Goal: Information Seeking & Learning: Learn about a topic

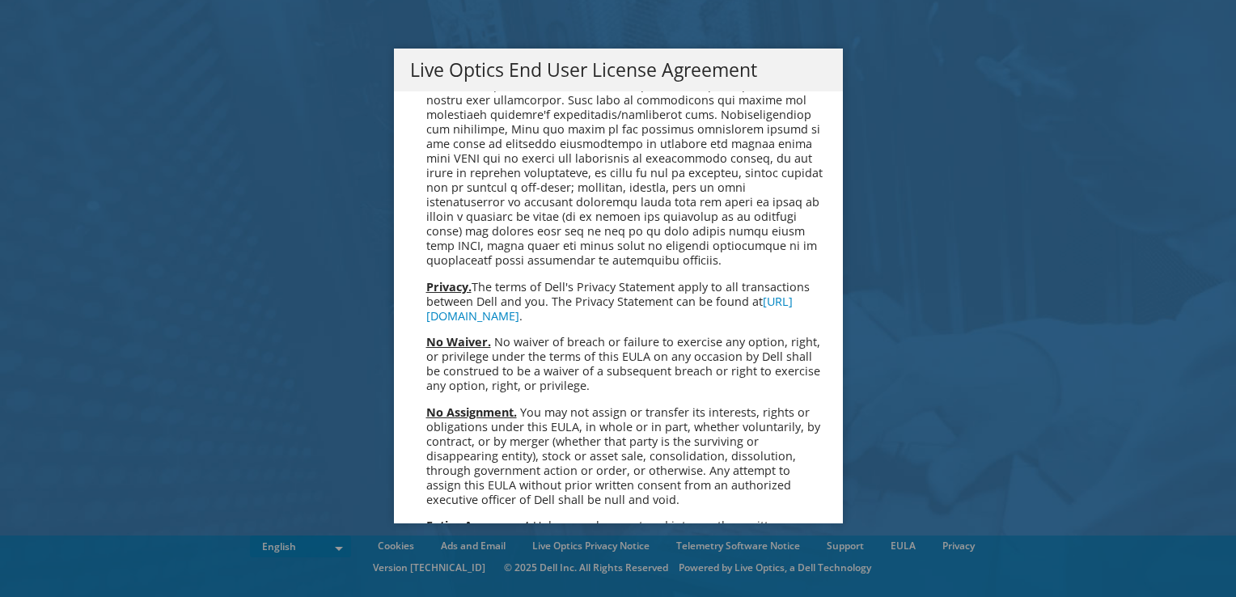
scroll to position [6116, 0]
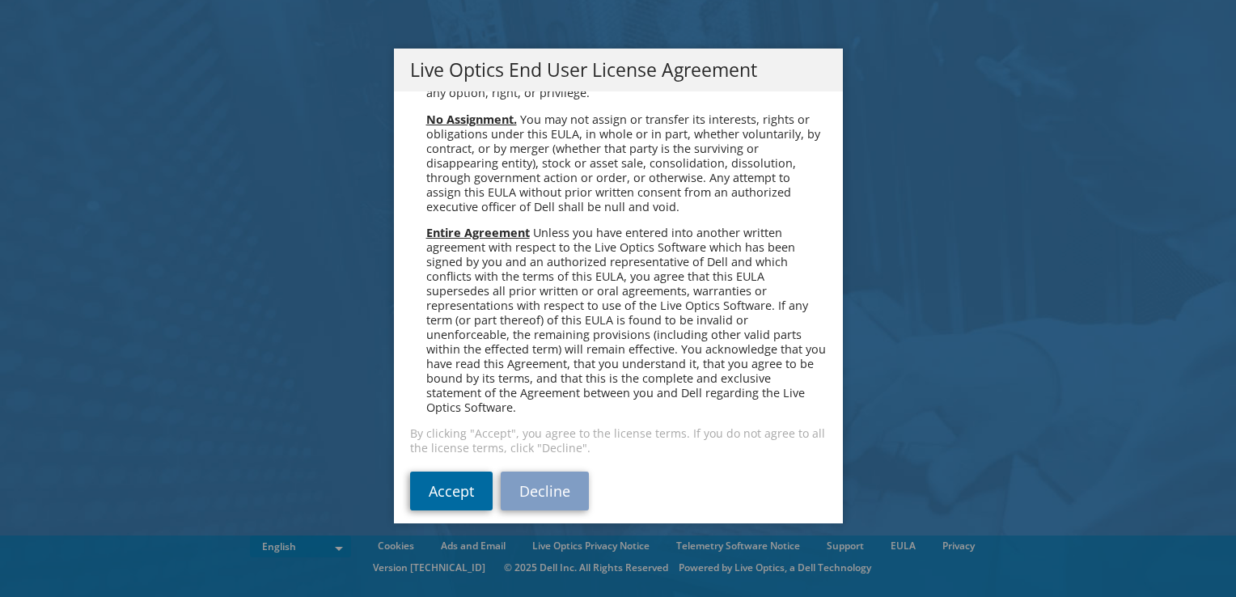
click at [442, 478] on link "Accept" at bounding box center [451, 490] width 82 height 39
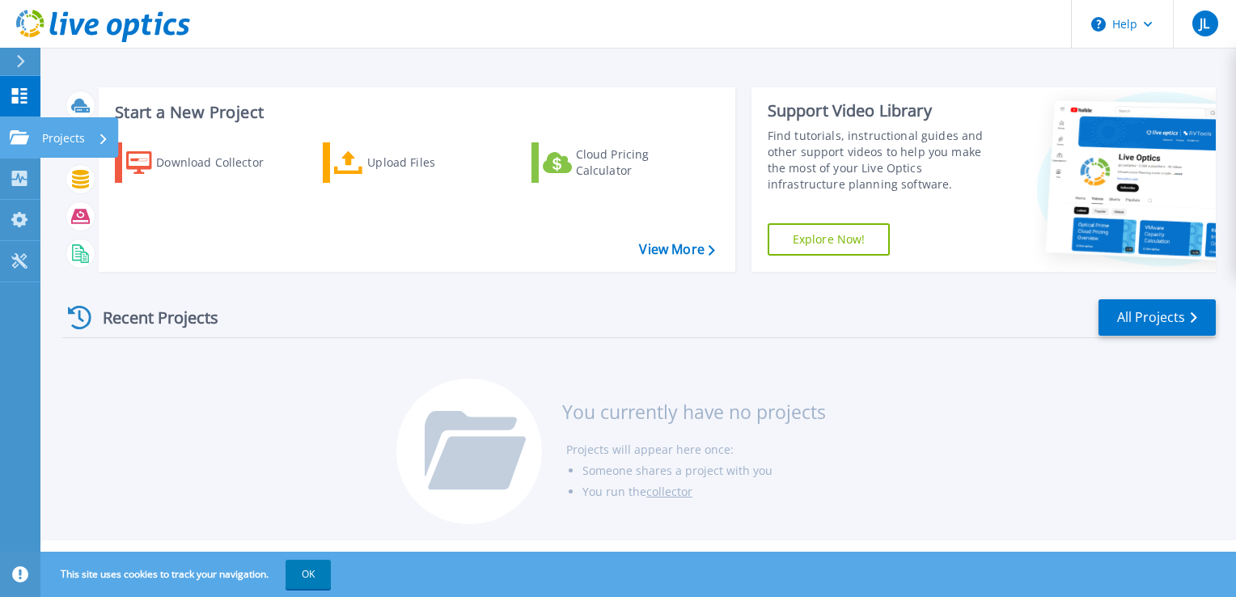
click at [23, 128] on link "Projects Projects" at bounding box center [20, 137] width 40 height 41
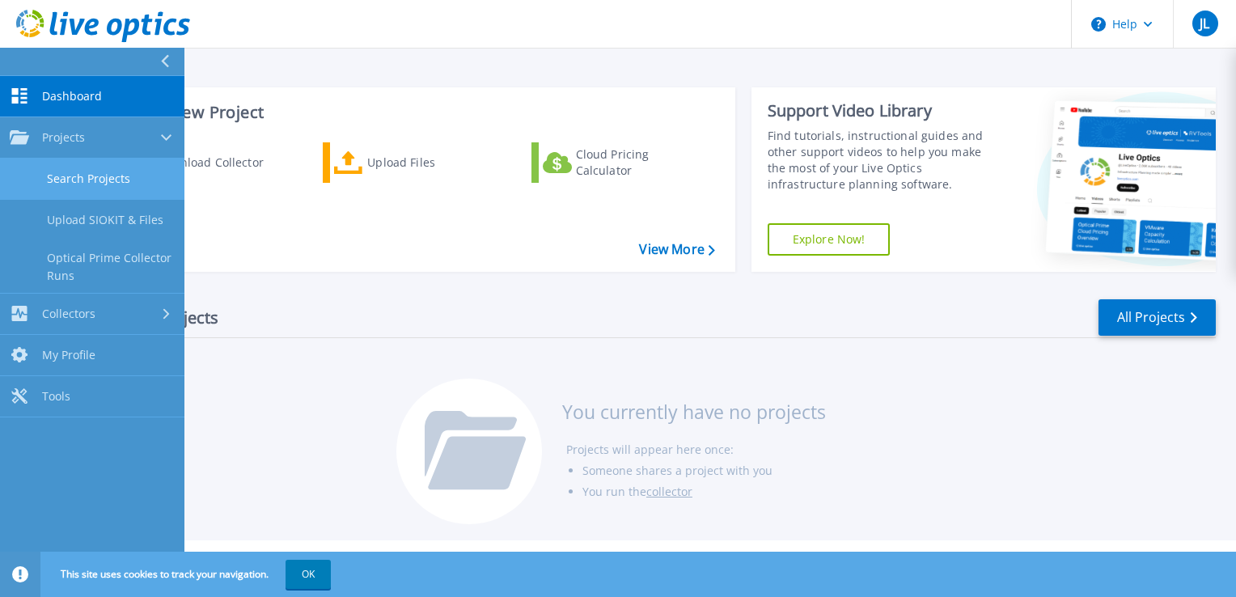
click at [97, 176] on link "Search Projects" at bounding box center [92, 179] width 184 height 41
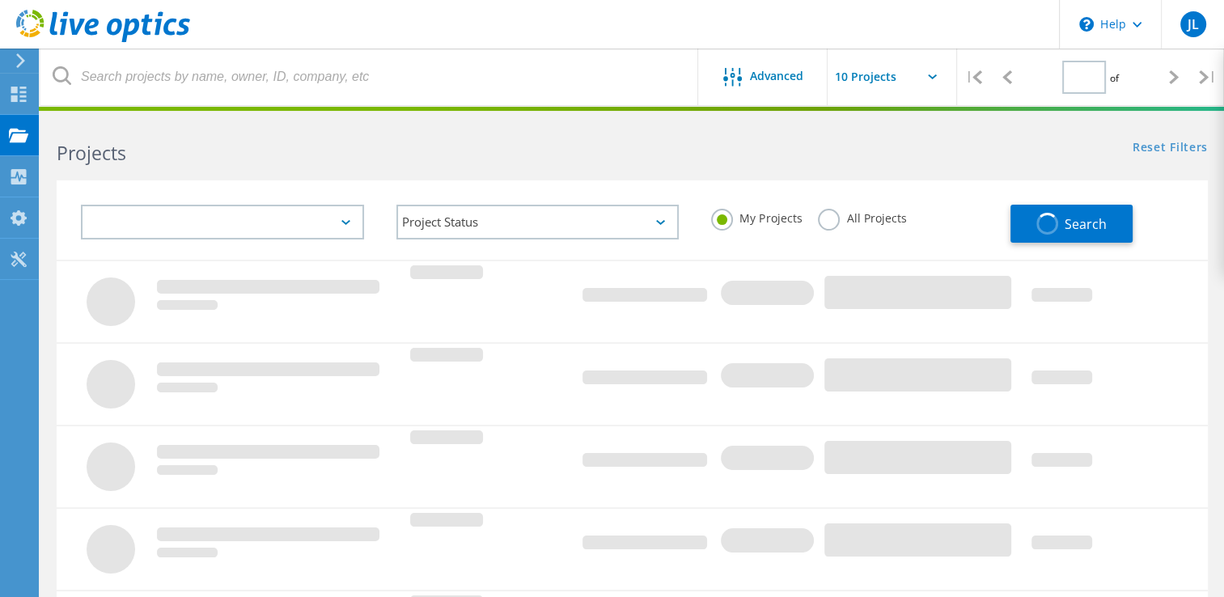
type input "1"
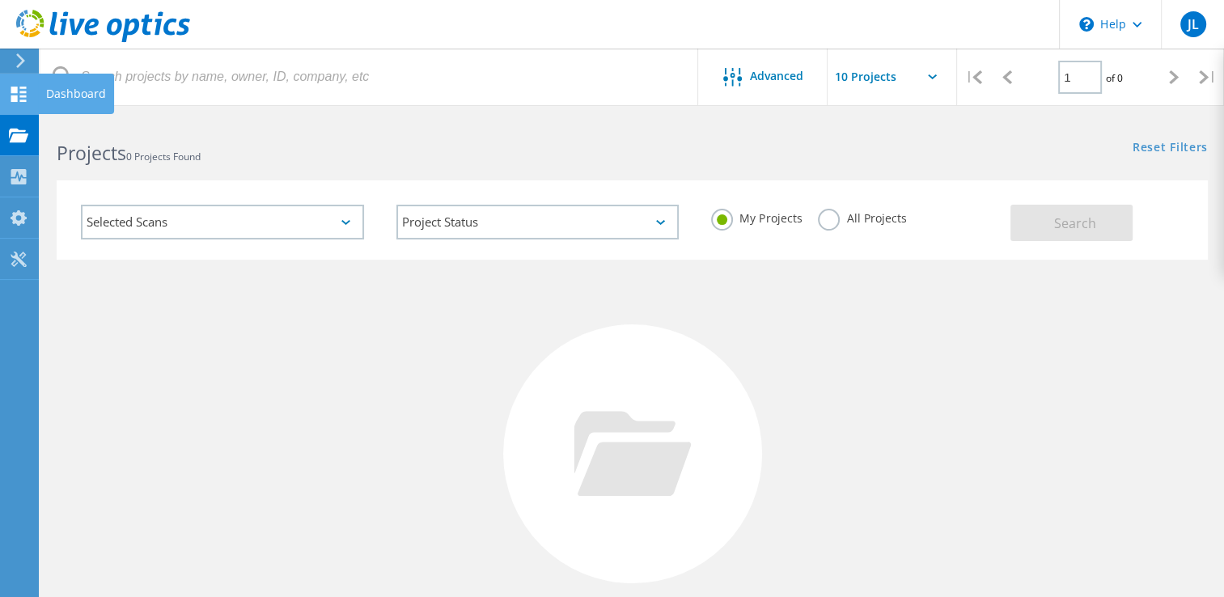
click at [12, 87] on use at bounding box center [18, 94] width 15 height 15
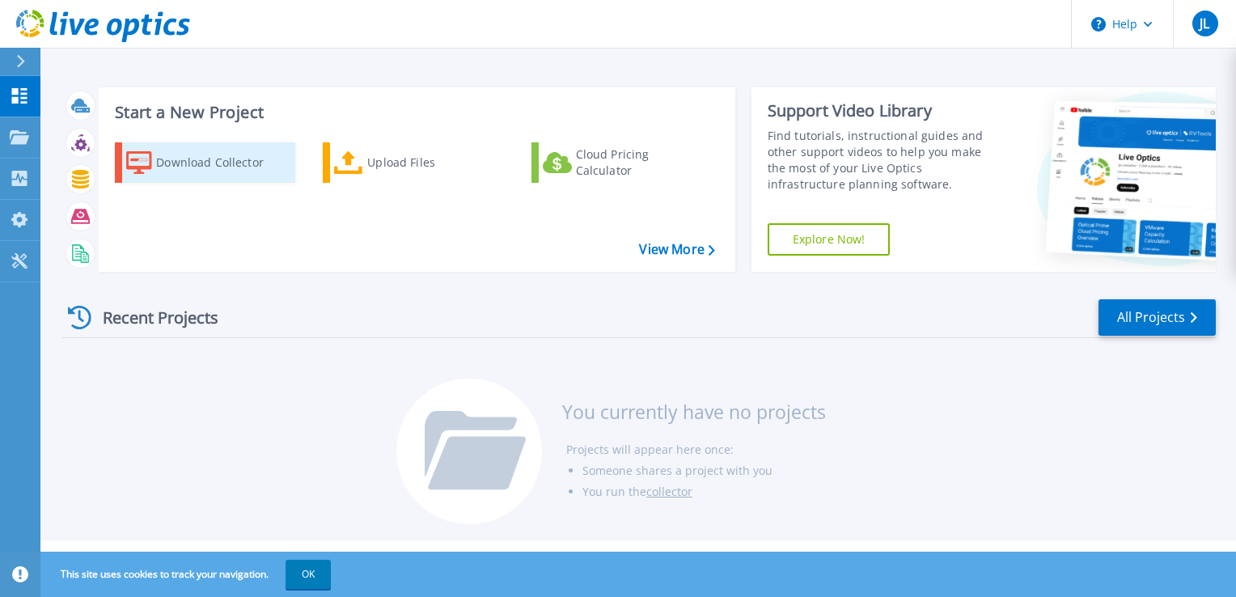
click at [209, 154] on div "Download Collector" at bounding box center [220, 162] width 129 height 32
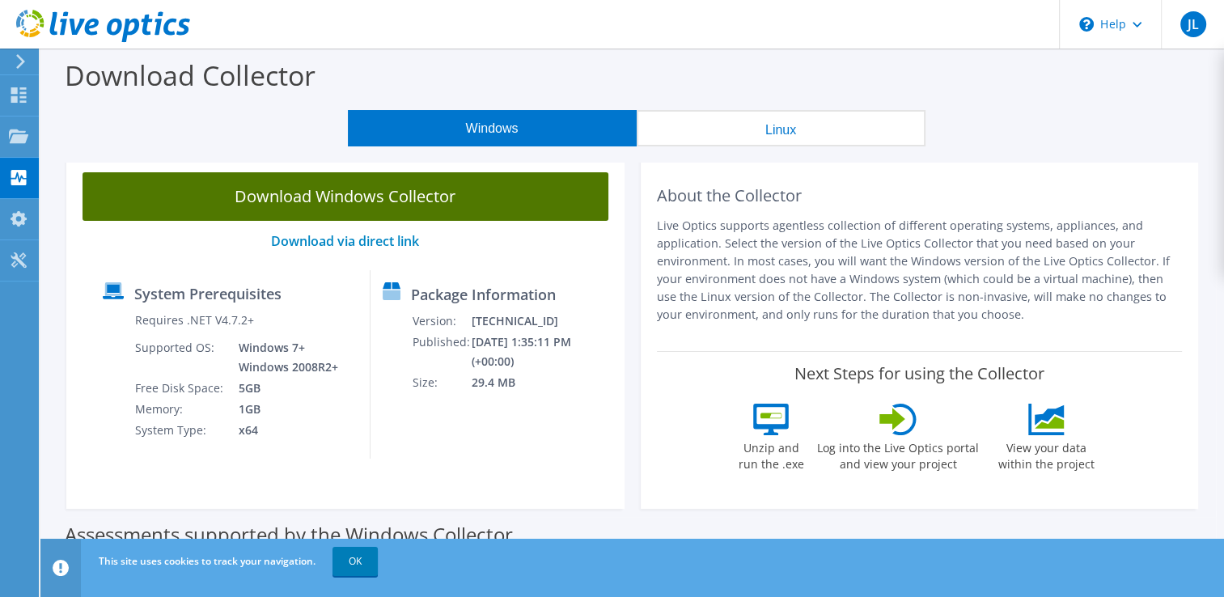
click at [493, 199] on link "Download Windows Collector" at bounding box center [345, 196] width 526 height 49
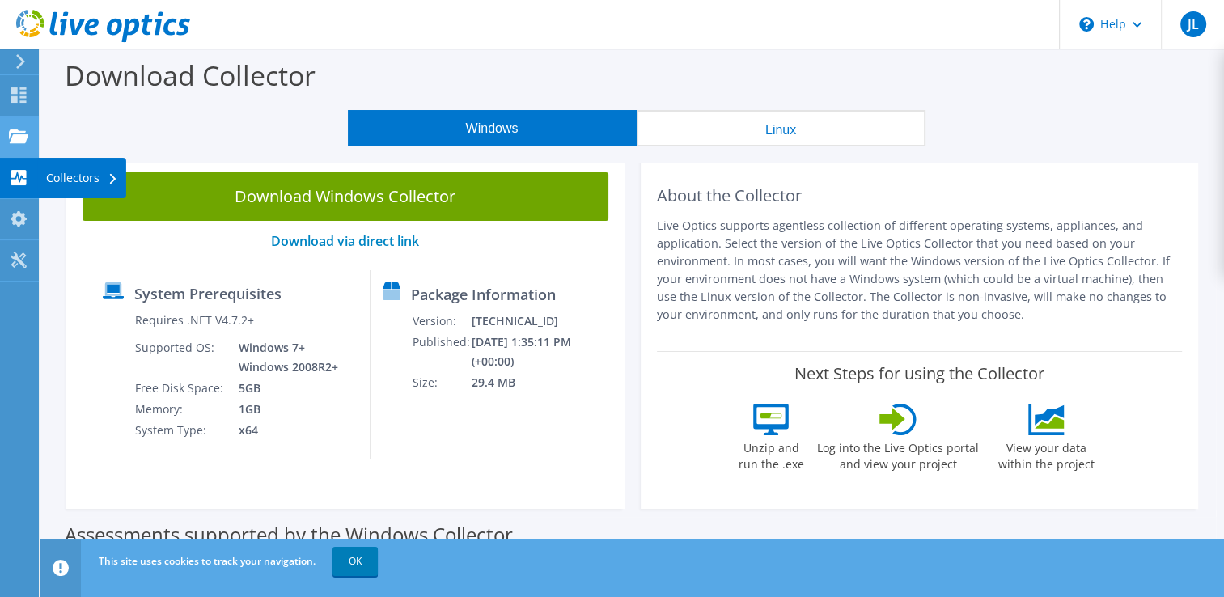
click at [11, 133] on icon at bounding box center [18, 136] width 19 height 15
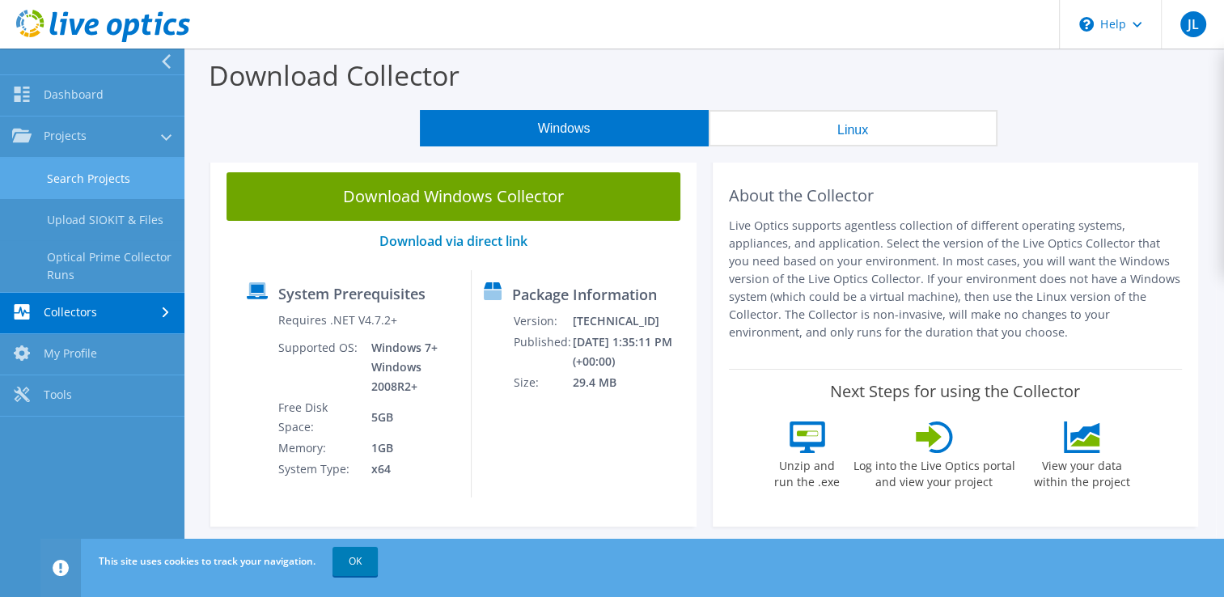
click at [86, 167] on link "Search Projects" at bounding box center [92, 178] width 184 height 41
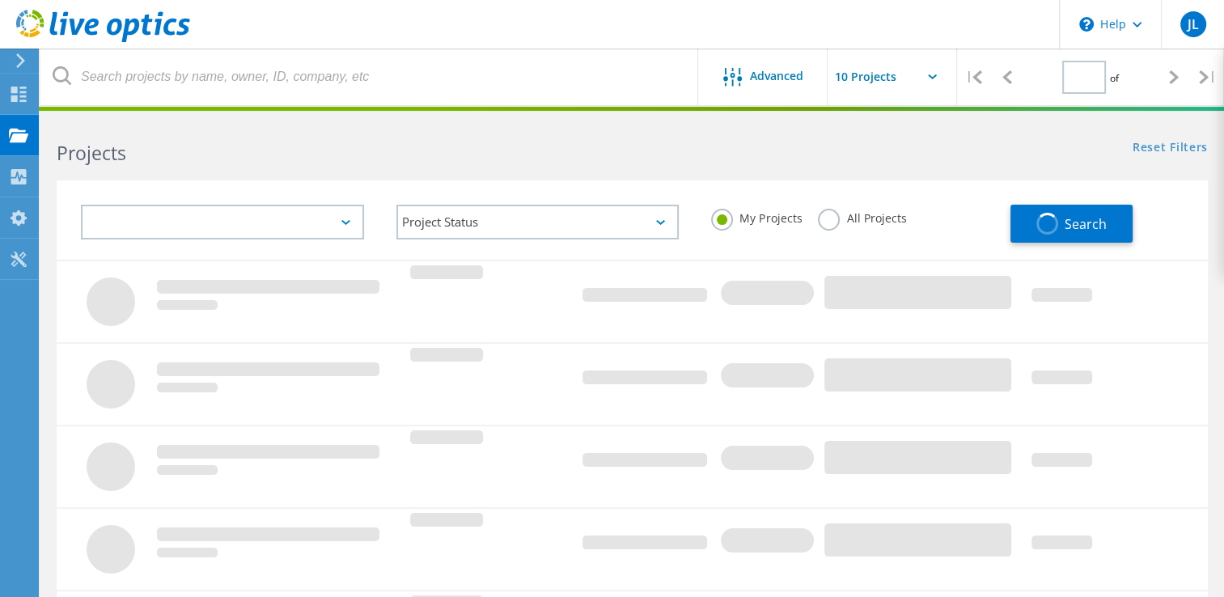
type input "1"
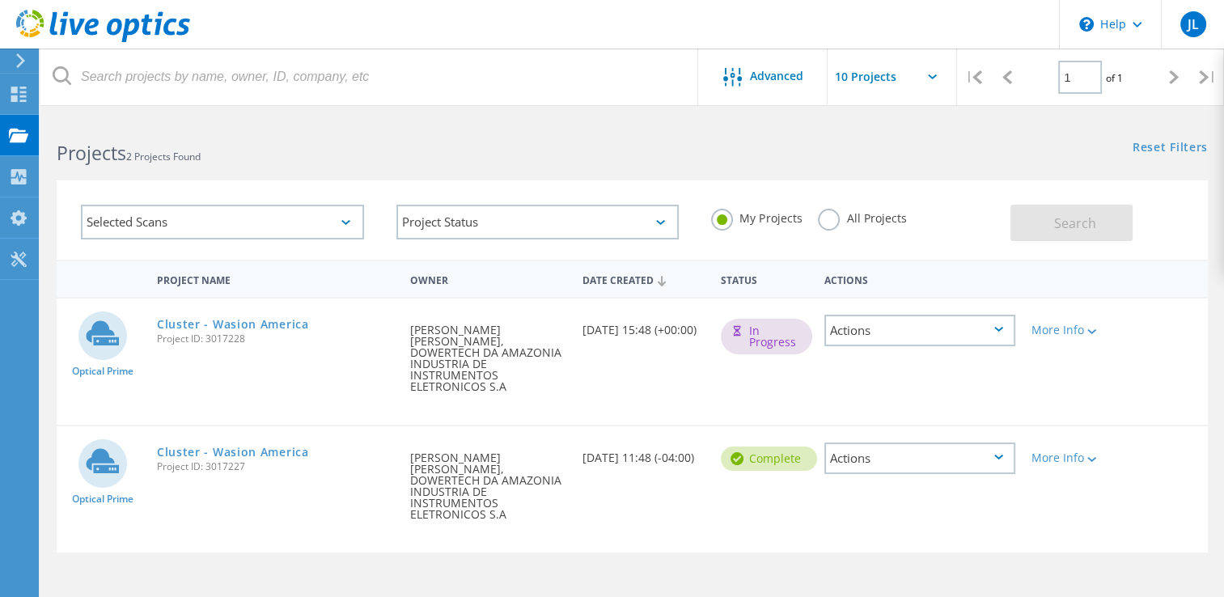
click at [793, 338] on div "In Progress" at bounding box center [766, 337] width 91 height 36
click at [875, 336] on div "Actions" at bounding box center [919, 331] width 191 height 32
click at [1076, 330] on div "More Info" at bounding box center [1069, 329] width 76 height 11
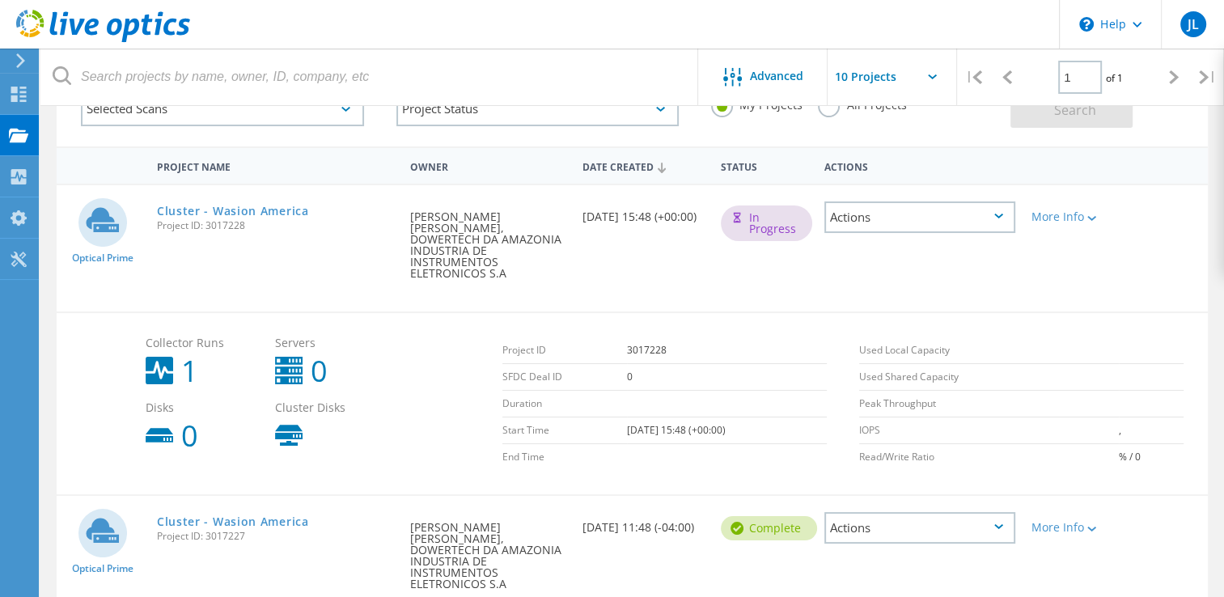
scroll to position [155, 0]
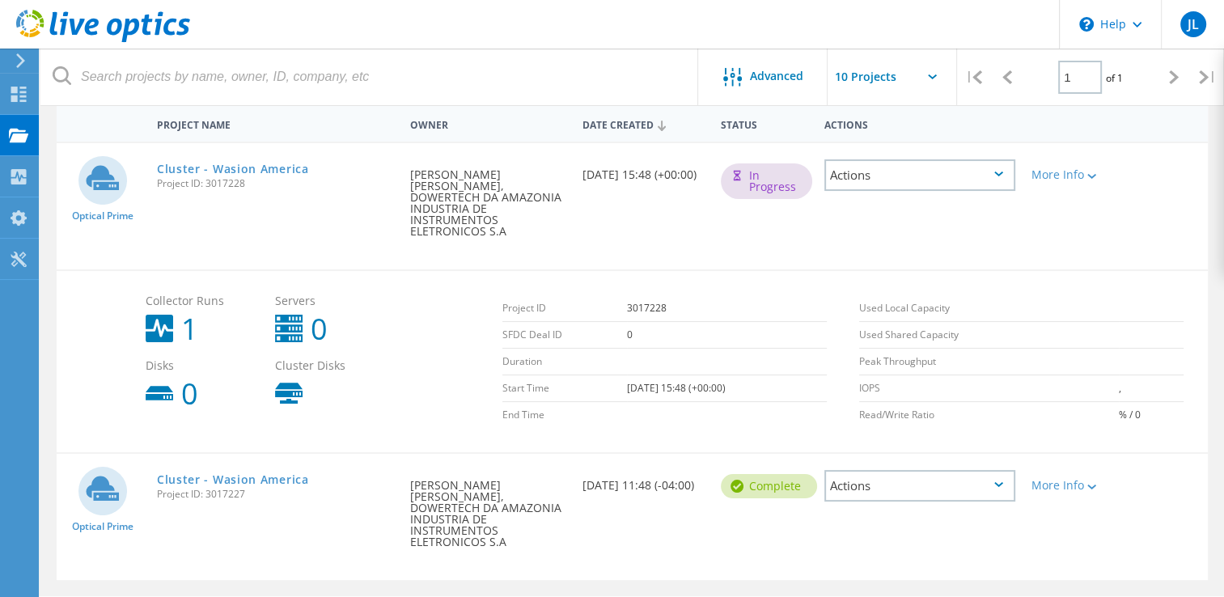
click at [919, 470] on div "Actions" at bounding box center [919, 486] width 191 height 32
click at [1085, 480] on div "More Info" at bounding box center [1069, 485] width 76 height 11
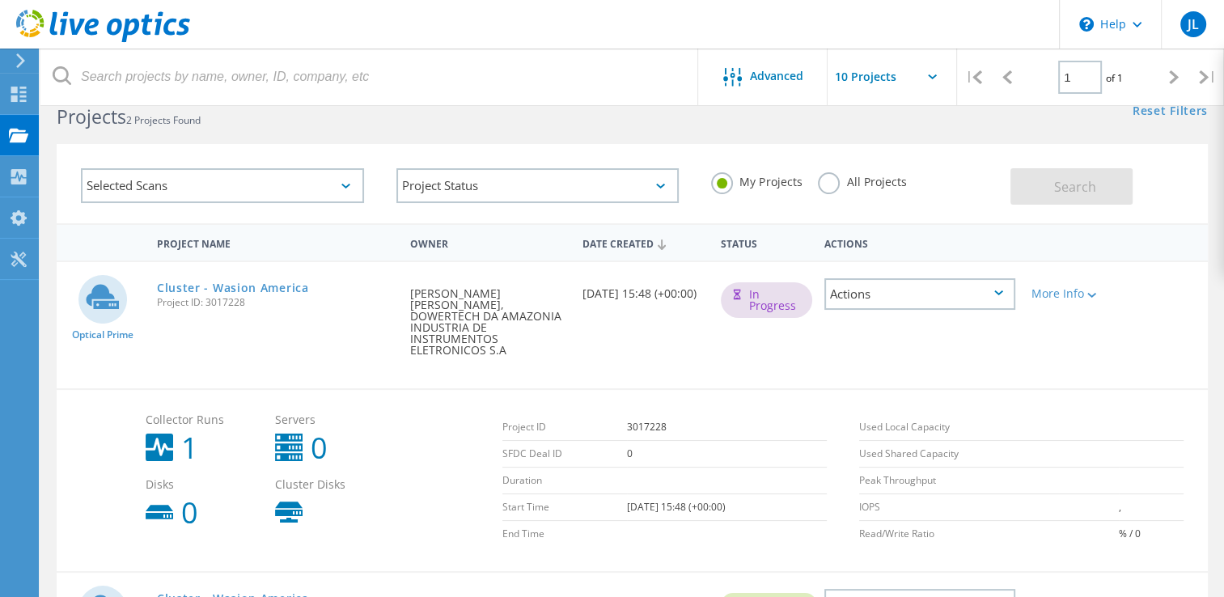
scroll to position [13, 0]
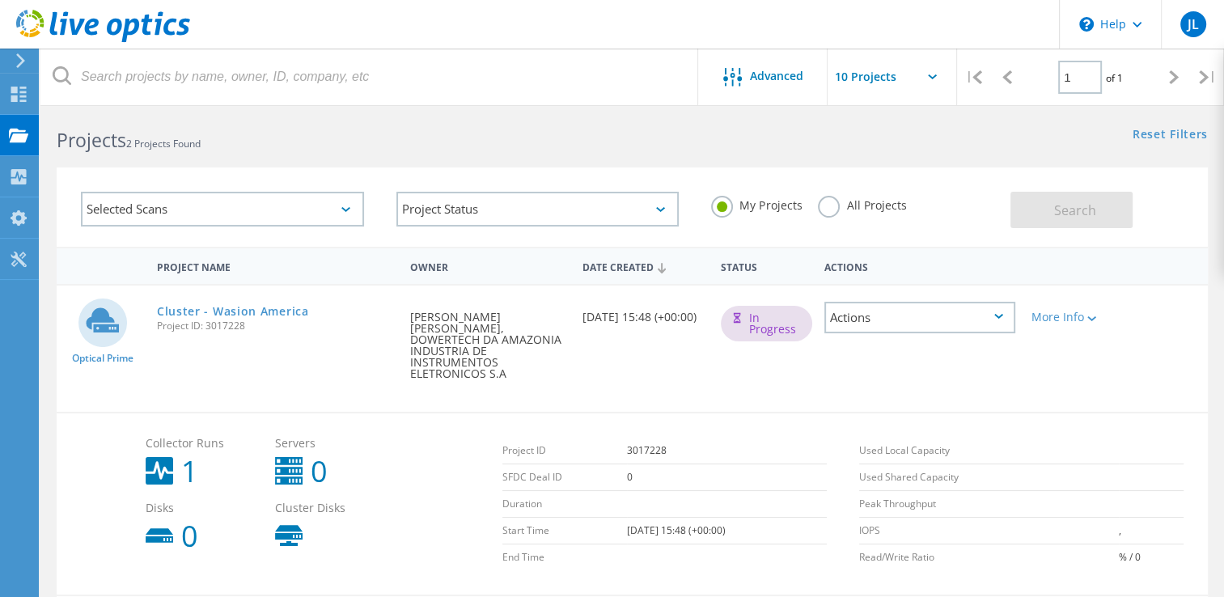
click at [975, 313] on div "Actions" at bounding box center [919, 318] width 191 height 32
click at [899, 353] on div "Delete" at bounding box center [920, 355] width 188 height 25
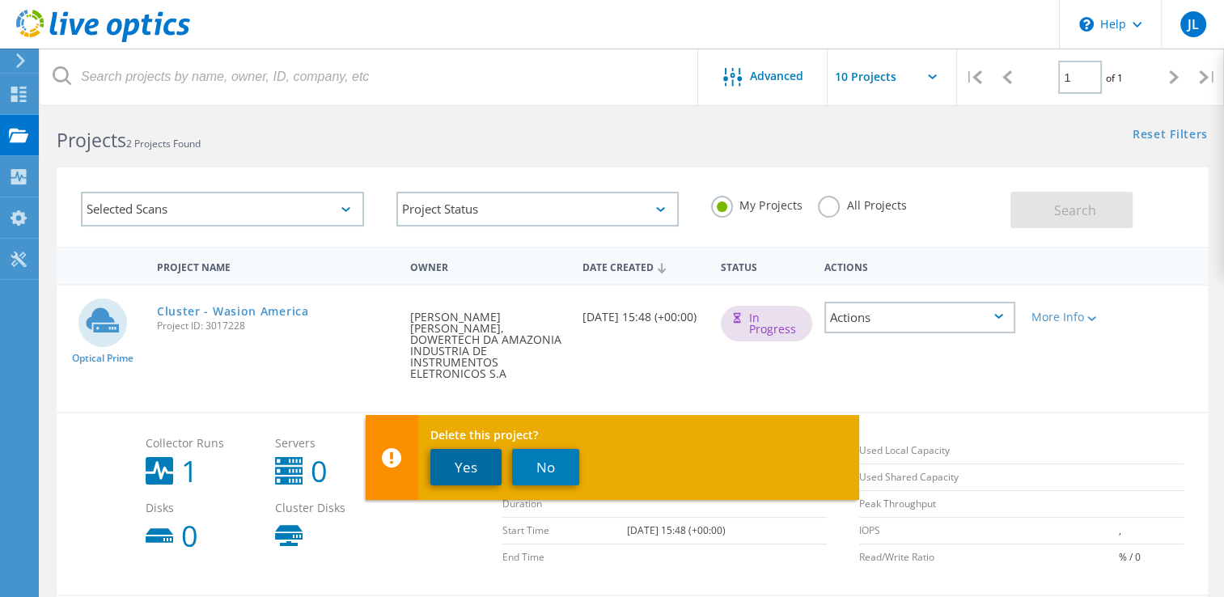
click at [472, 471] on button "Yes" at bounding box center [465, 467] width 71 height 36
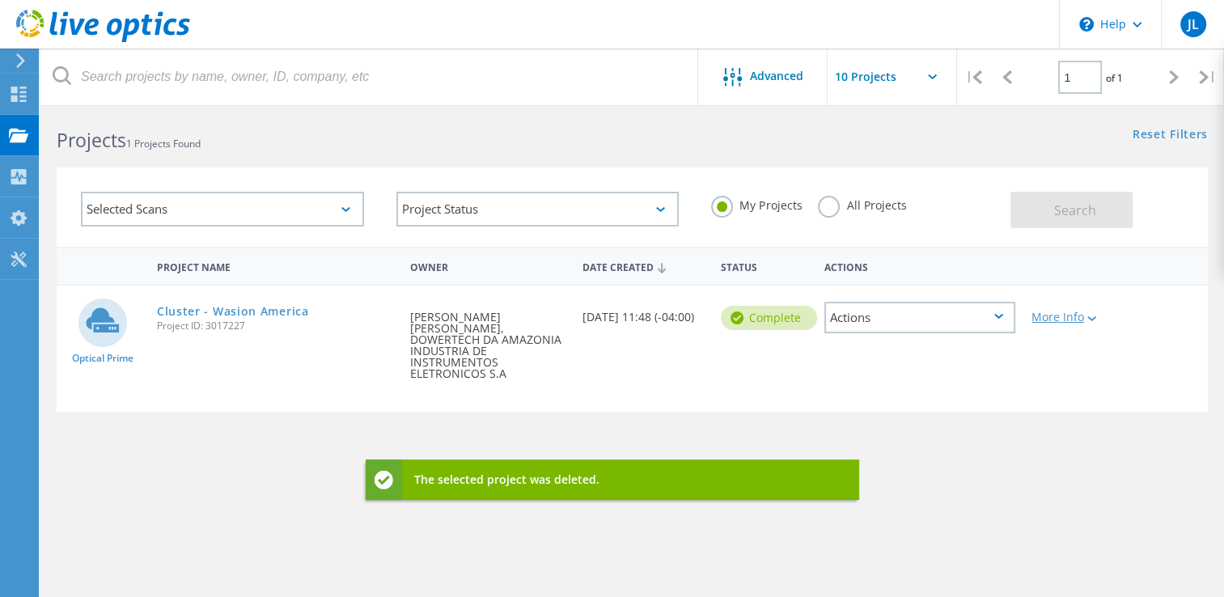
click at [1086, 313] on div at bounding box center [1090, 318] width 12 height 10
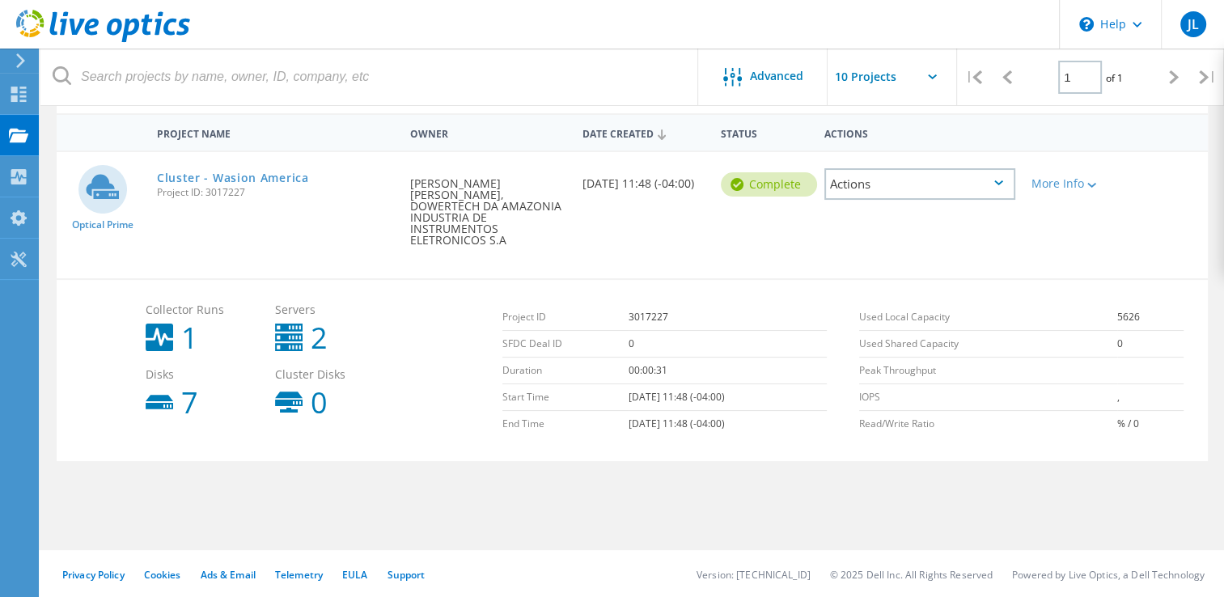
scroll to position [0, 0]
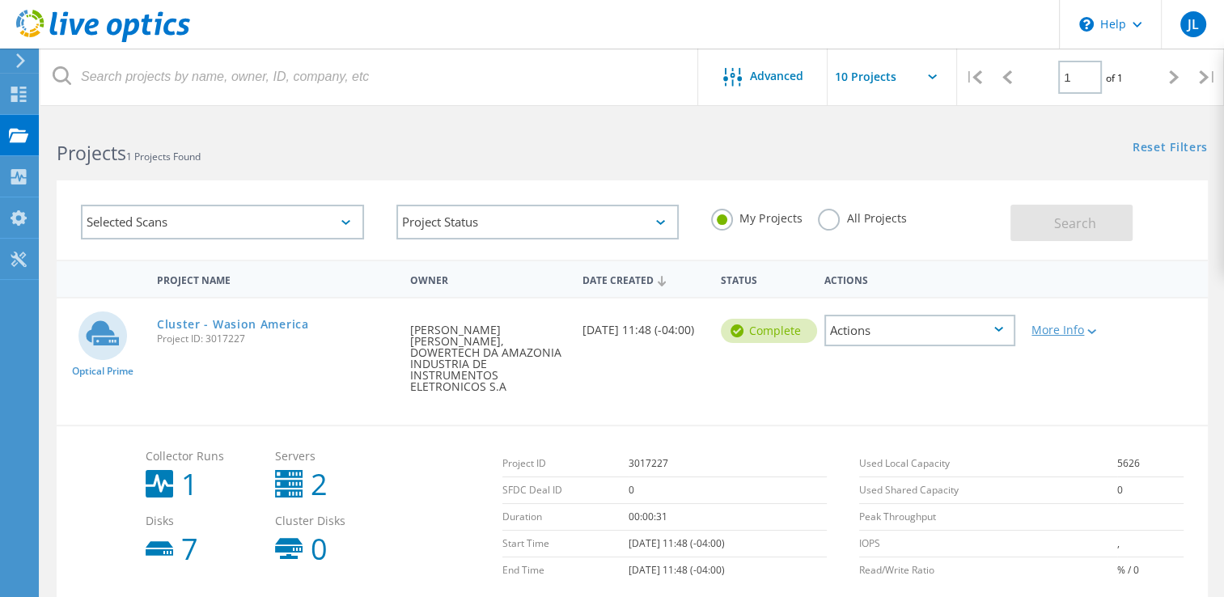
click at [1064, 328] on div "More Info" at bounding box center [1069, 329] width 76 height 11
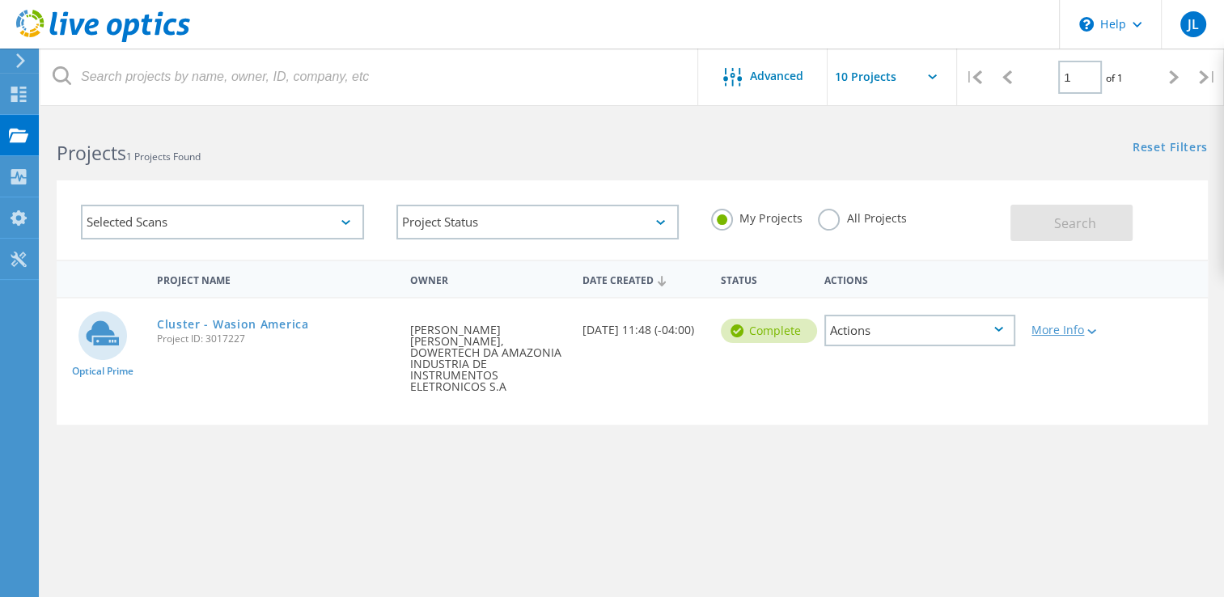
click at [1063, 335] on div "More Info" at bounding box center [1069, 329] width 76 height 11
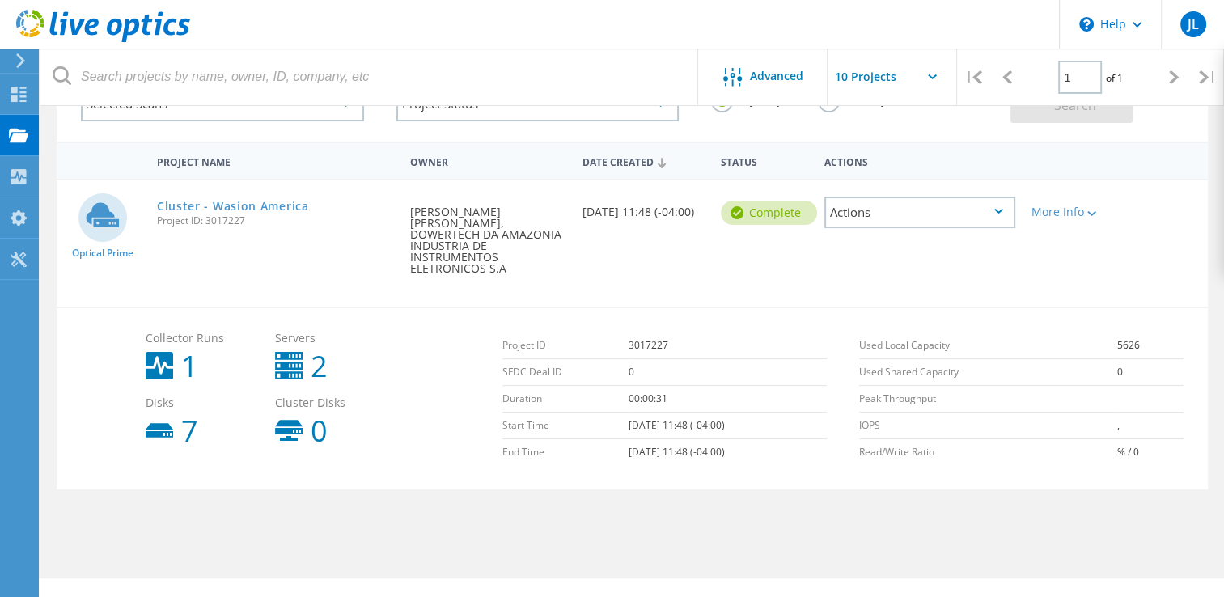
scroll to position [146, 0]
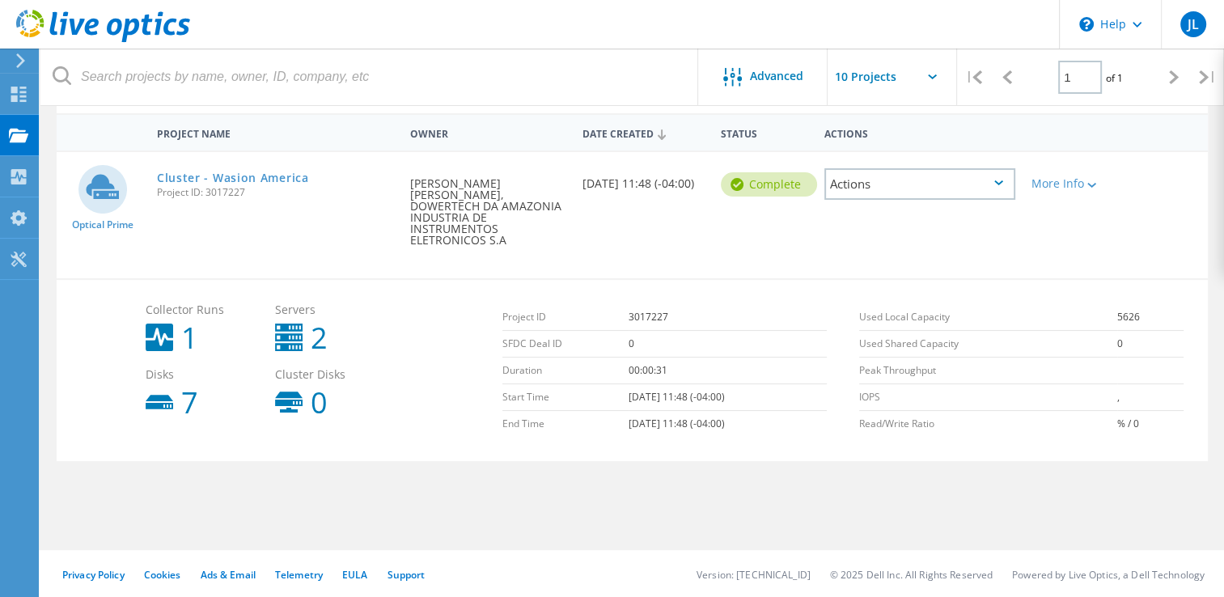
click at [1066, 196] on div "More Info" at bounding box center [1069, 178] width 92 height 53
click at [1072, 182] on div "More Info" at bounding box center [1069, 183] width 76 height 11
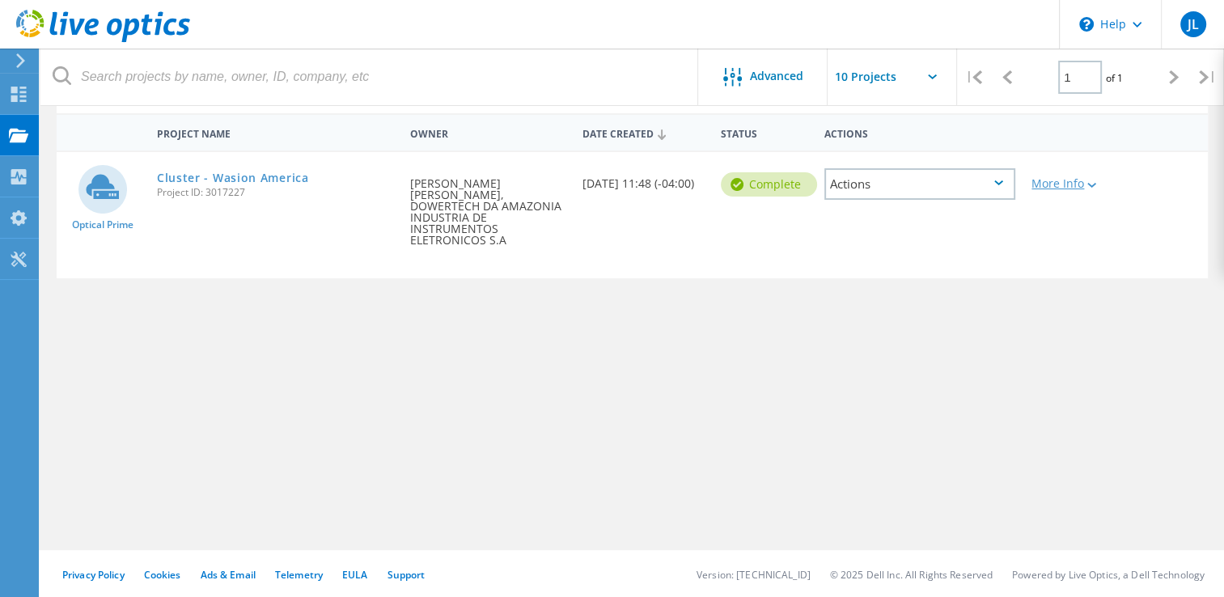
click at [1072, 182] on div "More Info" at bounding box center [1069, 183] width 76 height 11
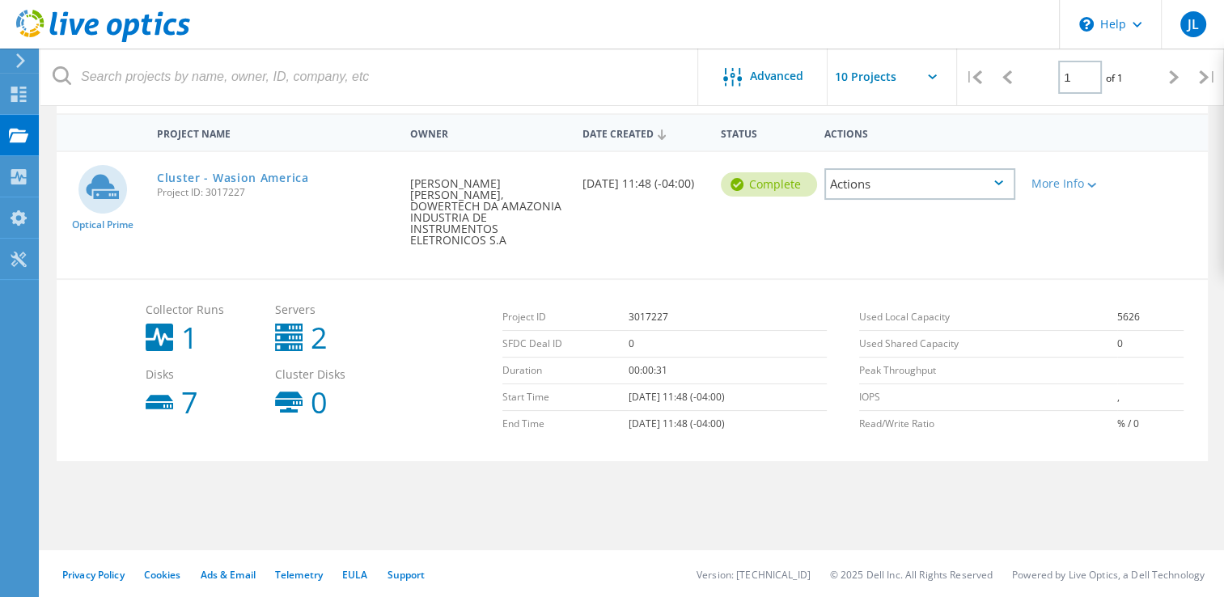
click at [940, 184] on div "Actions" at bounding box center [919, 184] width 191 height 32
click at [617, 205] on div "Date Created 08/16/2025, 11:48 (-04:00)" at bounding box center [643, 178] width 138 height 53
click at [850, 187] on div "Actions" at bounding box center [919, 184] width 191 height 32
click at [930, 170] on div "Project Details" at bounding box center [920, 171] width 188 height 25
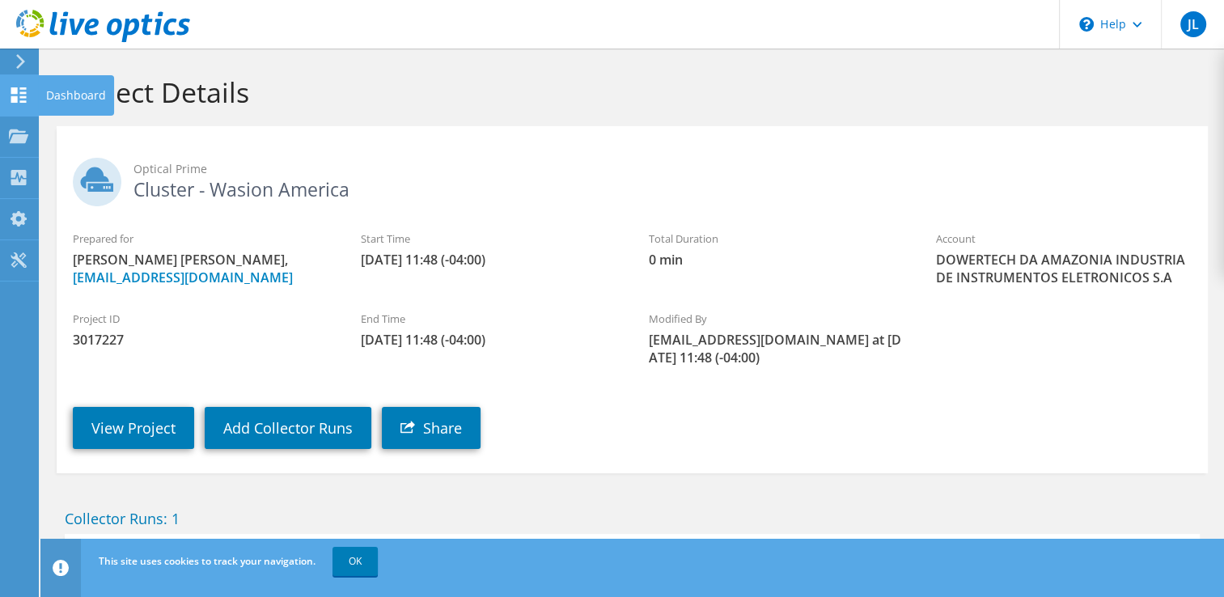
click at [26, 95] on use at bounding box center [18, 94] width 15 height 15
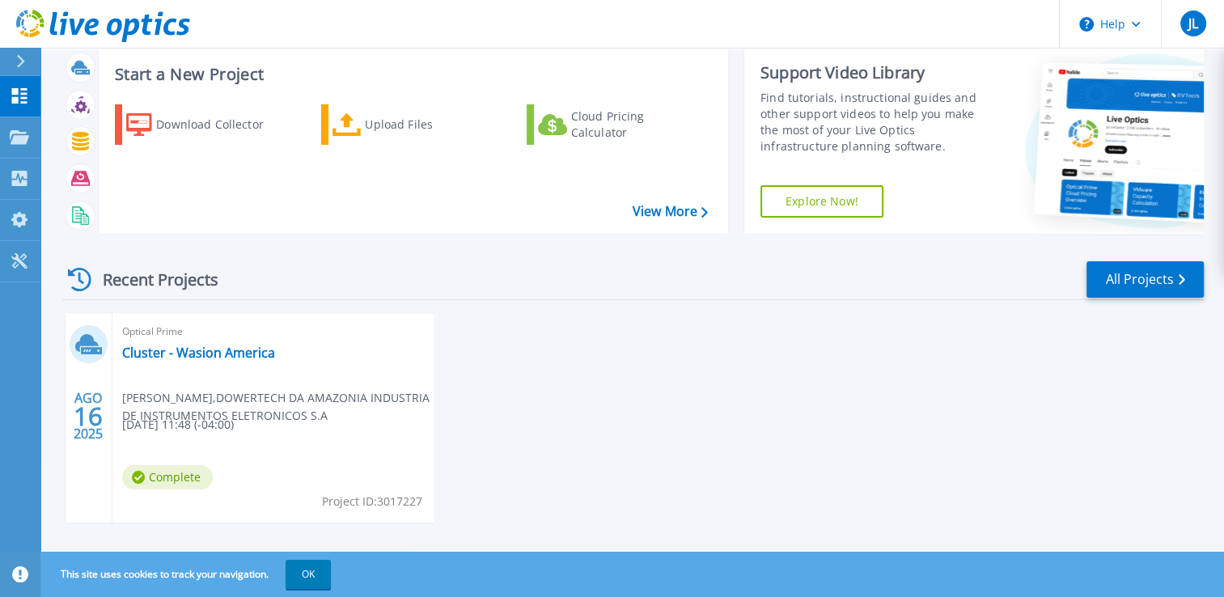
scroll to position [57, 0]
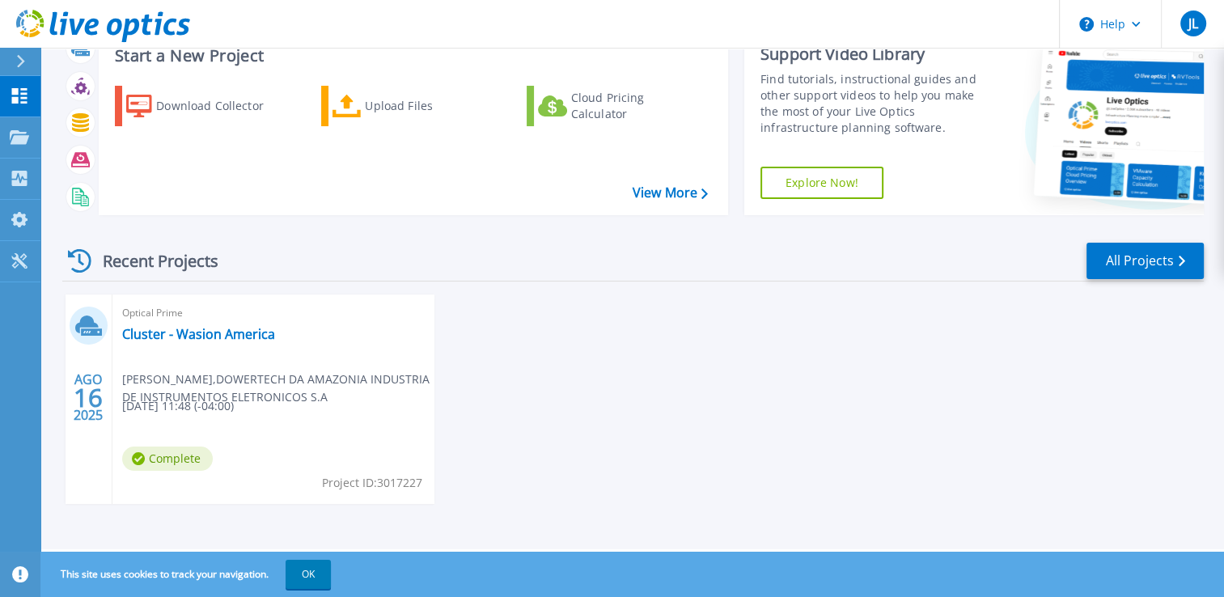
click at [315, 414] on div "Optical Prime Cluster - Wasion America [PERSON_NAME] , DOWERTECH DA AMAZONIA IN…" at bounding box center [273, 398] width 322 height 209
click at [224, 348] on div "Optical Prime Cluster - Wasion America [PERSON_NAME] , DOWERTECH DA AMAZONIA IN…" at bounding box center [273, 398] width 322 height 209
click at [224, 336] on link "Cluster - Wasion America" at bounding box center [198, 334] width 153 height 16
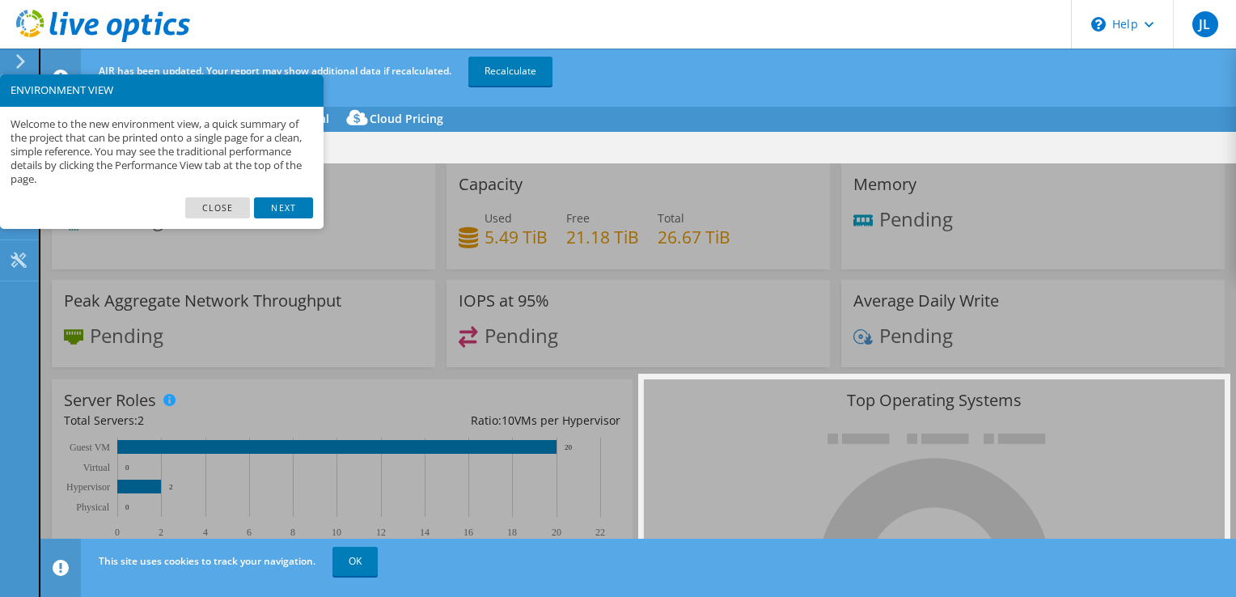
click at [283, 204] on link "Next" at bounding box center [283, 207] width 58 height 21
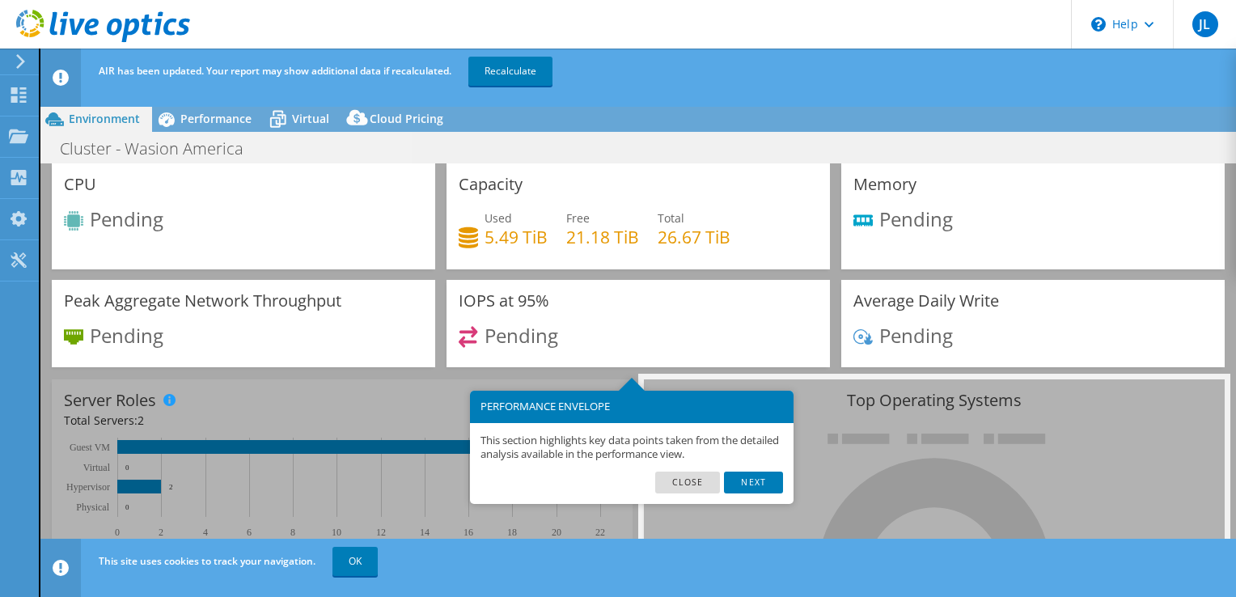
scroll to position [57, 0]
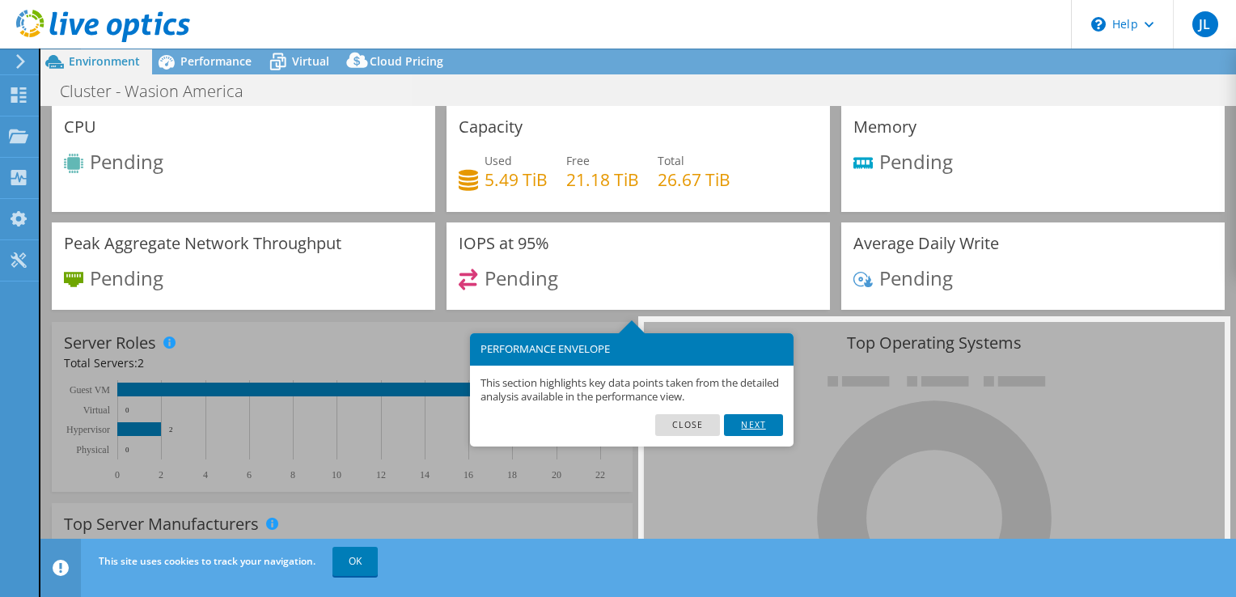
click at [759, 422] on link "Next" at bounding box center [753, 424] width 58 height 21
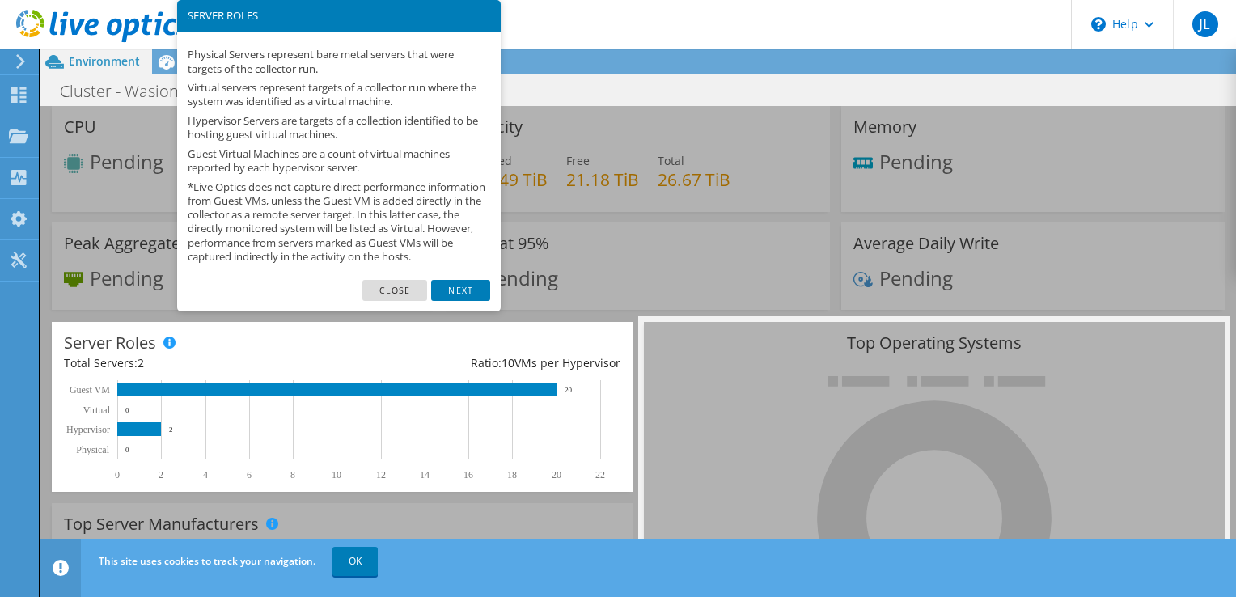
click at [480, 301] on link "Next" at bounding box center [460, 290] width 58 height 21
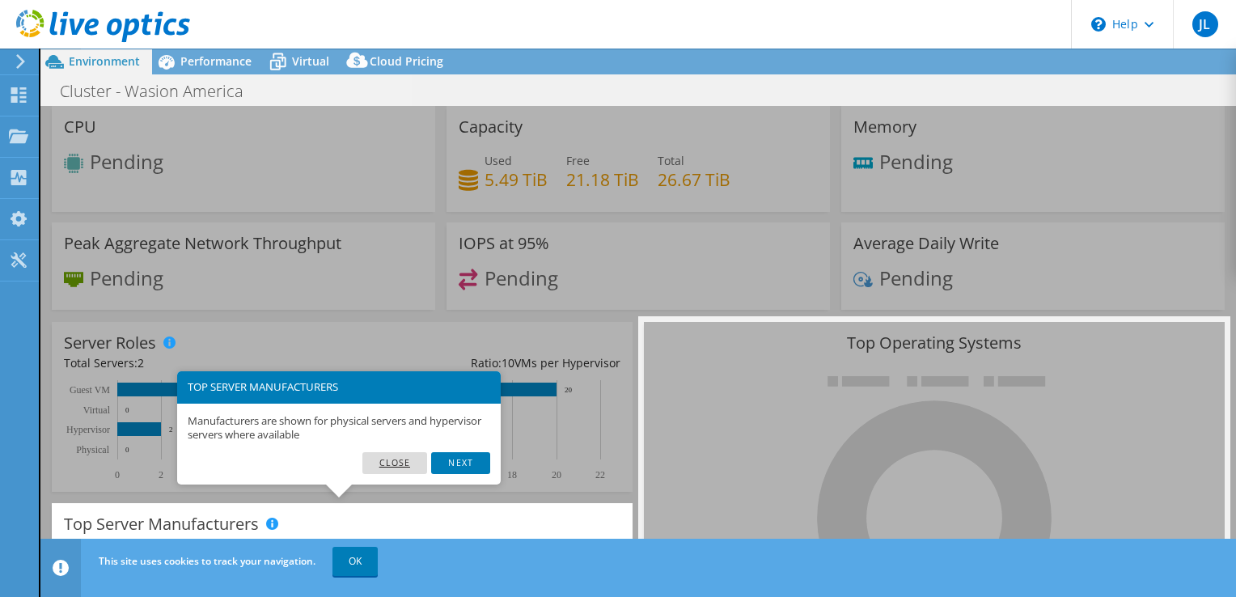
click at [385, 461] on link "Close" at bounding box center [395, 462] width 66 height 21
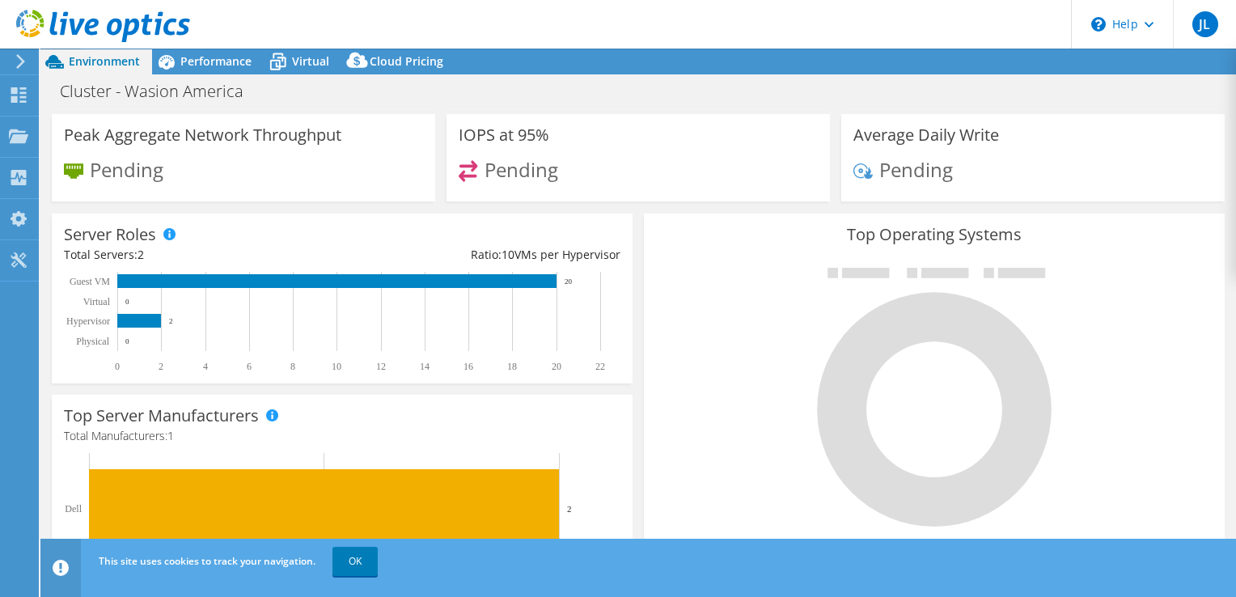
scroll to position [0, 0]
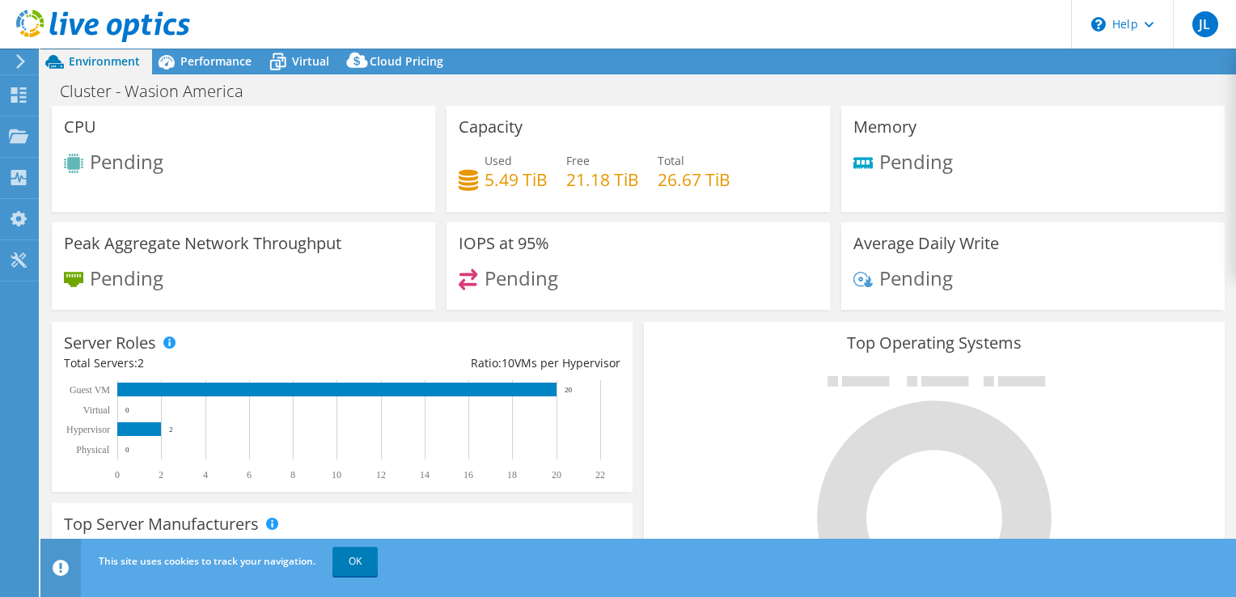
click at [1096, 189] on div "Memory Pending" at bounding box center [1032, 159] width 383 height 106
click at [27, 133] on icon at bounding box center [18, 136] width 19 height 15
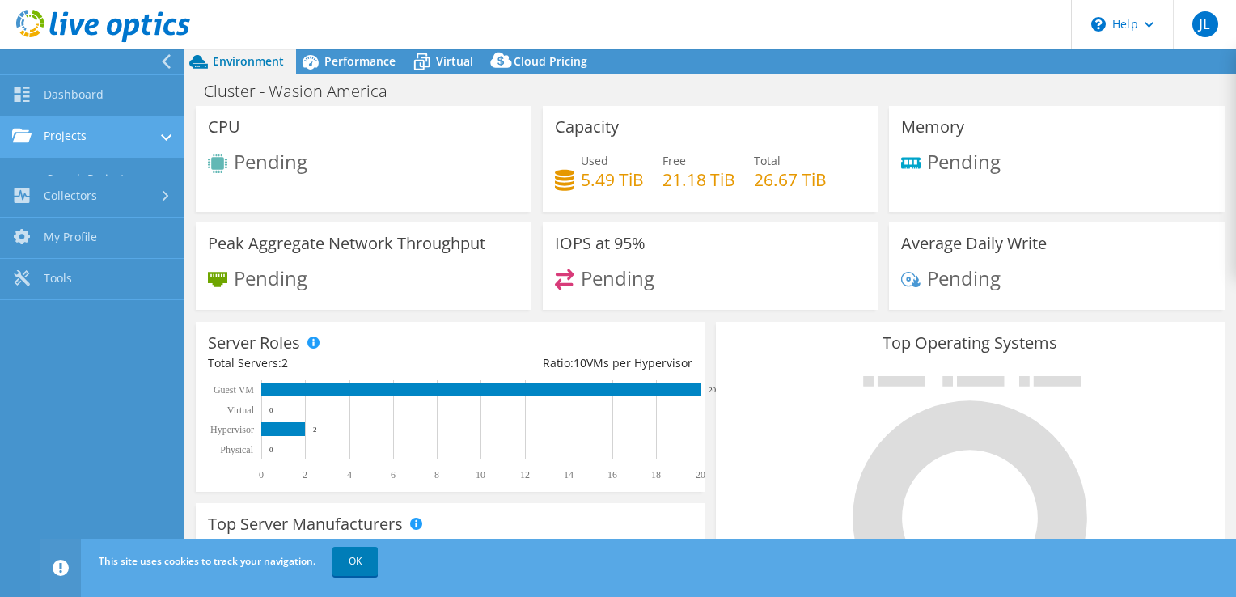
scroll to position [637, 0]
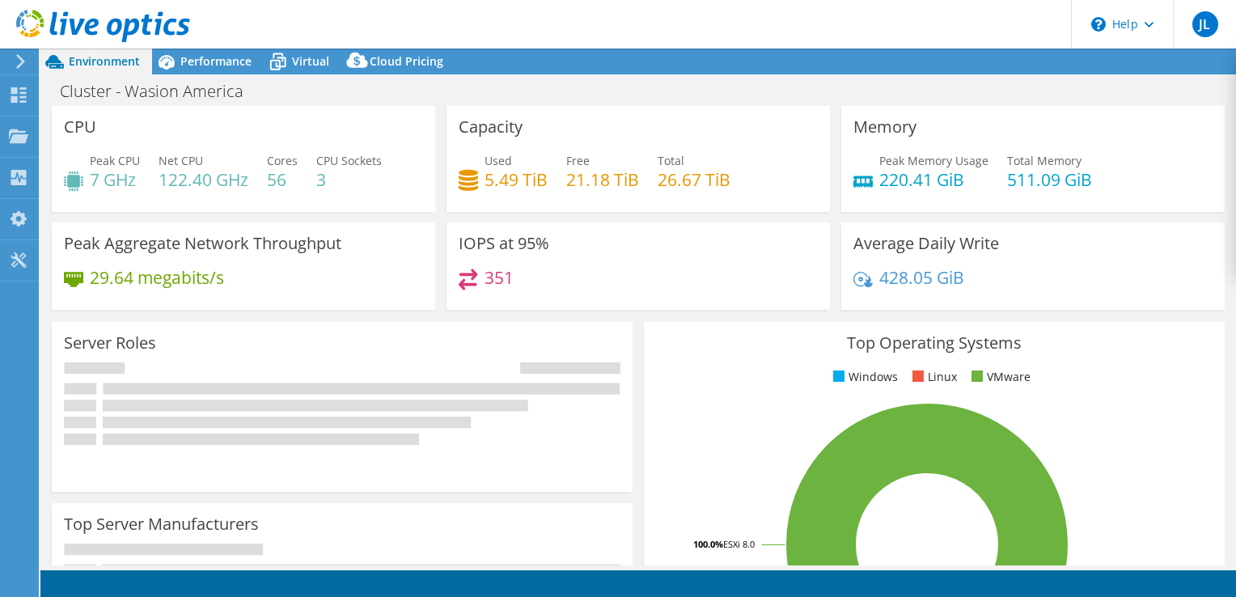
select select "USD"
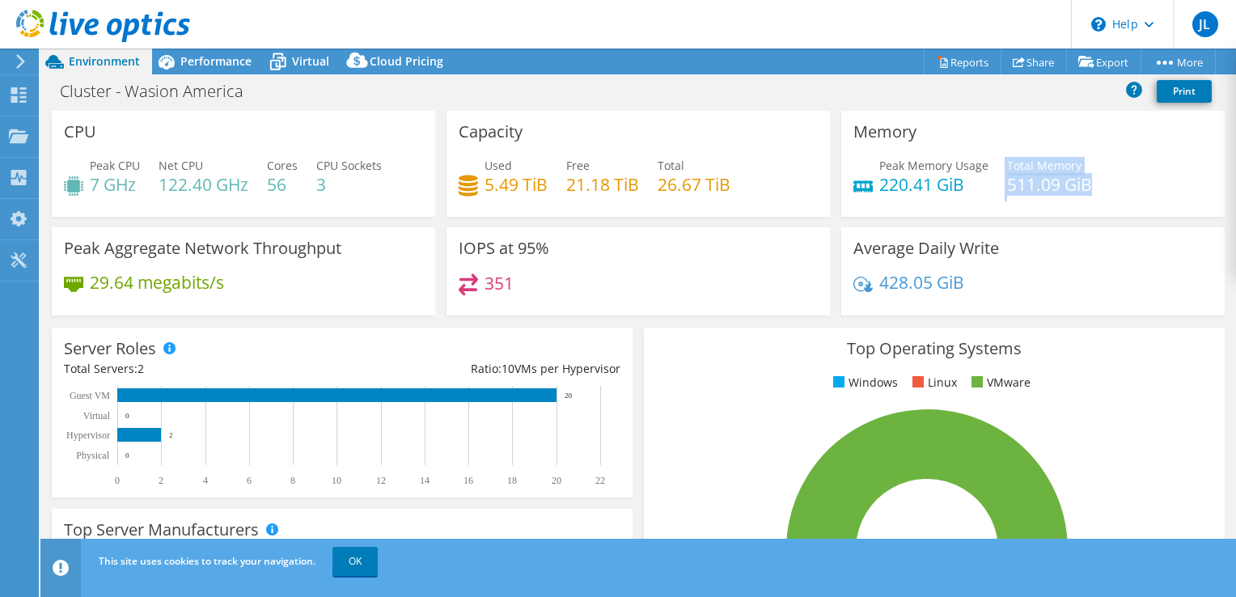
drag, startPoint x: 1089, startPoint y: 186, endPoint x: 991, endPoint y: 183, distance: 97.9
click at [991, 183] on div "Peak Memory Usage 220.41 GiB Total Memory 511.09 GiB" at bounding box center [1032, 183] width 359 height 53
drag, startPoint x: 991, startPoint y: 183, endPoint x: 1116, endPoint y: 184, distance: 125.4
click at [1116, 184] on div "Peak Memory Usage 220.41 GiB Total Memory 511.09 GiB" at bounding box center [1032, 183] width 359 height 53
click at [226, 70] on div "Performance" at bounding box center [208, 62] width 112 height 26
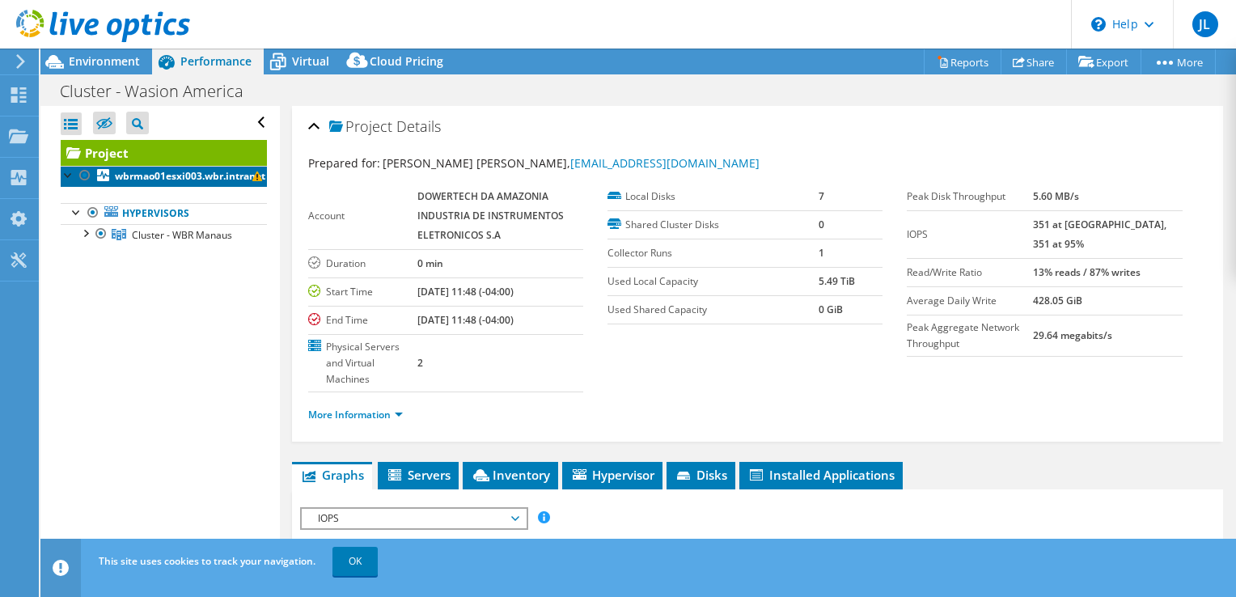
click at [176, 182] on b "wbrmao01esxi003.wbr.intranet" at bounding box center [190, 176] width 150 height 14
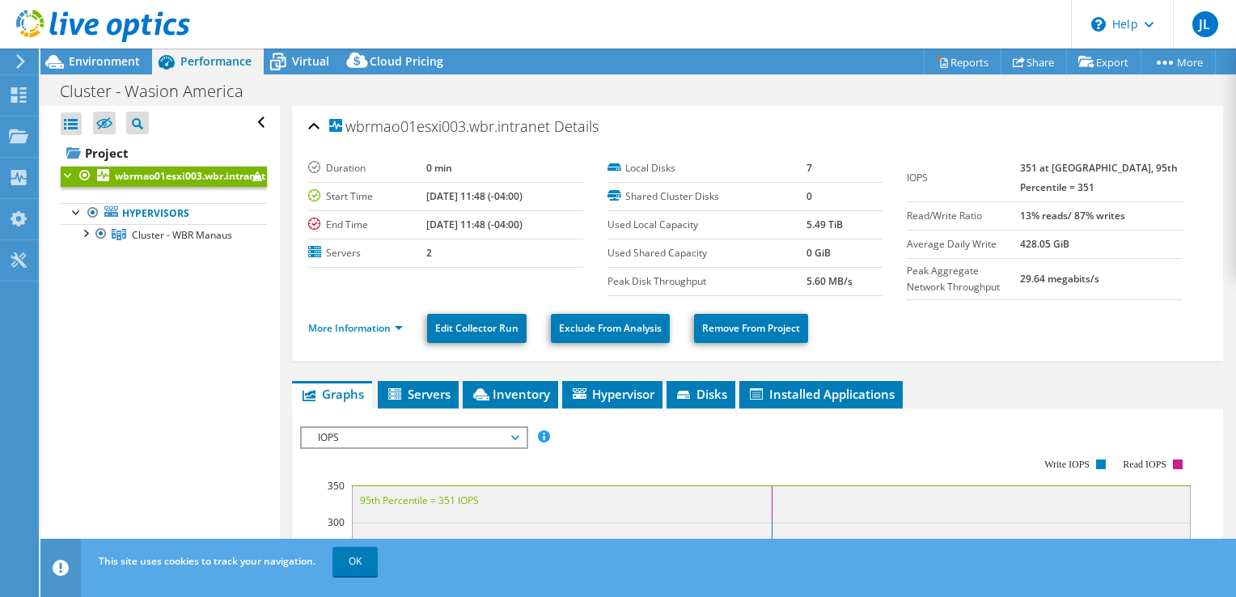
click at [65, 175] on div at bounding box center [69, 174] width 16 height 16
click at [63, 175] on div at bounding box center [69, 174] width 16 height 16
click at [80, 238] on div at bounding box center [85, 232] width 16 height 16
click at [100, 254] on div at bounding box center [93, 253] width 16 height 16
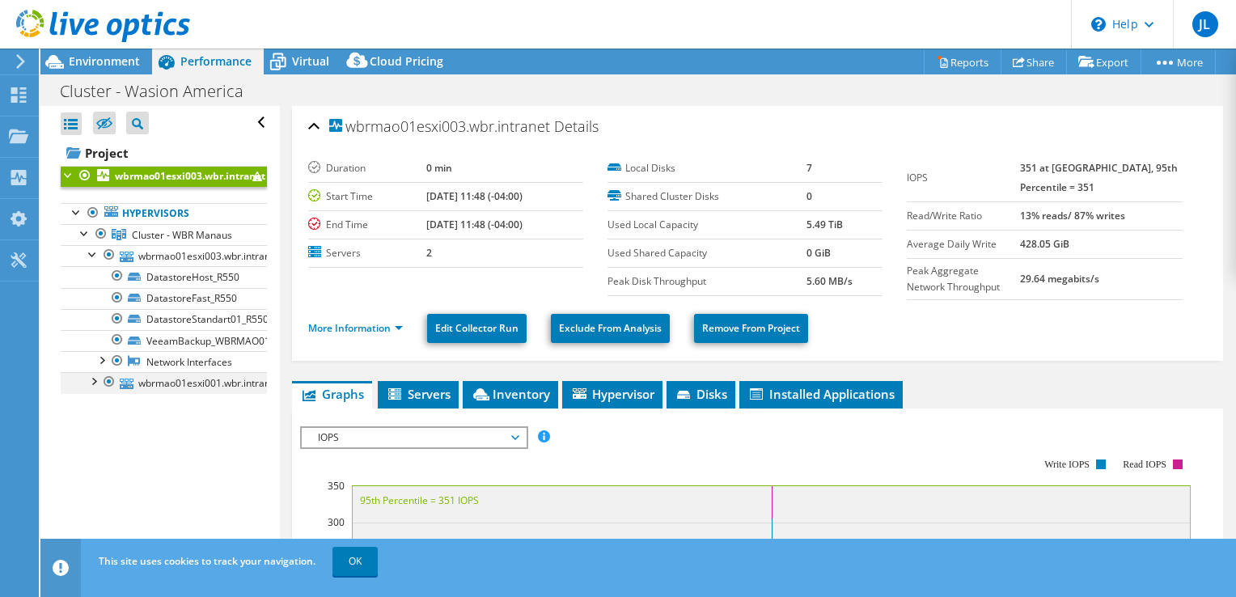
click at [94, 386] on div at bounding box center [93, 380] width 16 height 16
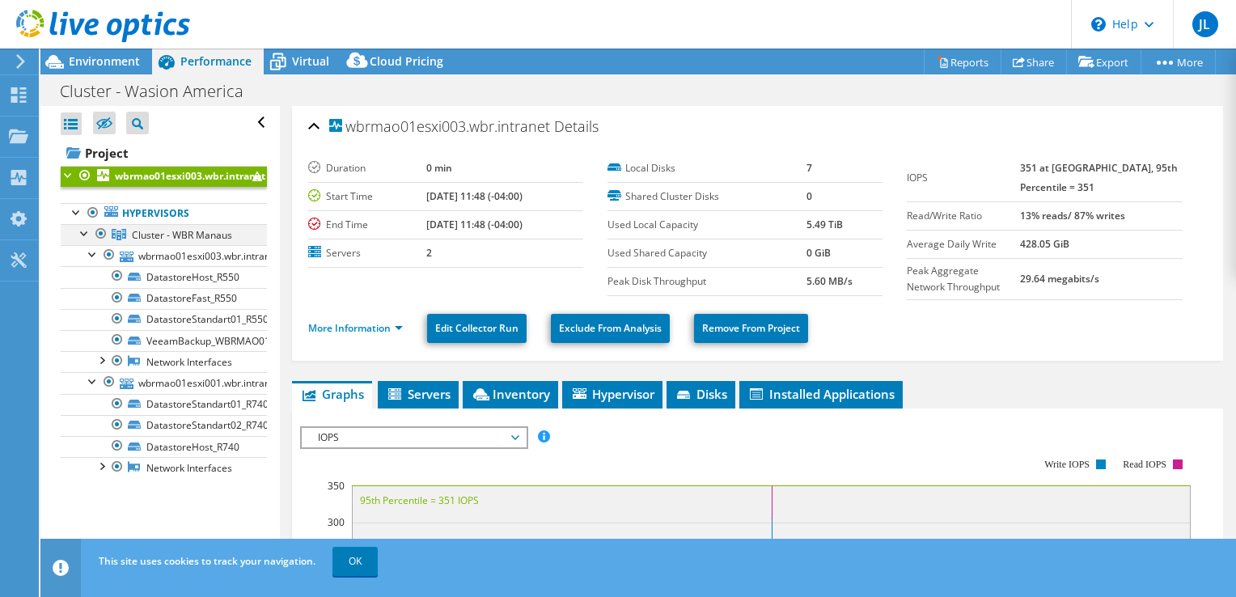
click at [90, 230] on div at bounding box center [85, 232] width 16 height 16
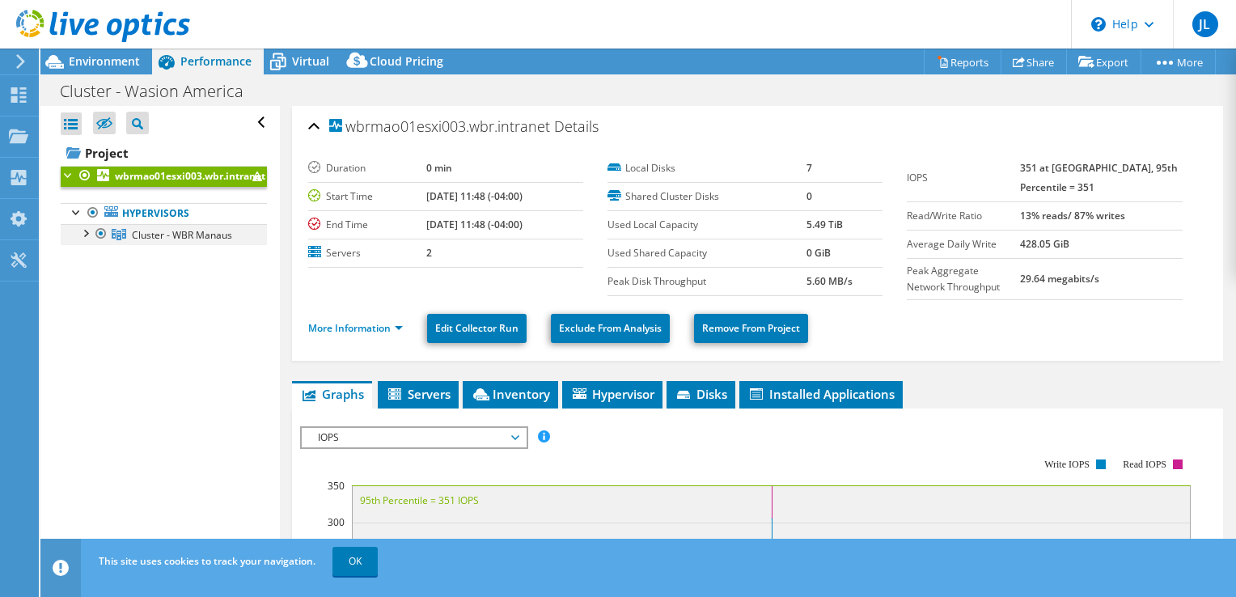
click at [87, 231] on div at bounding box center [85, 232] width 16 height 16
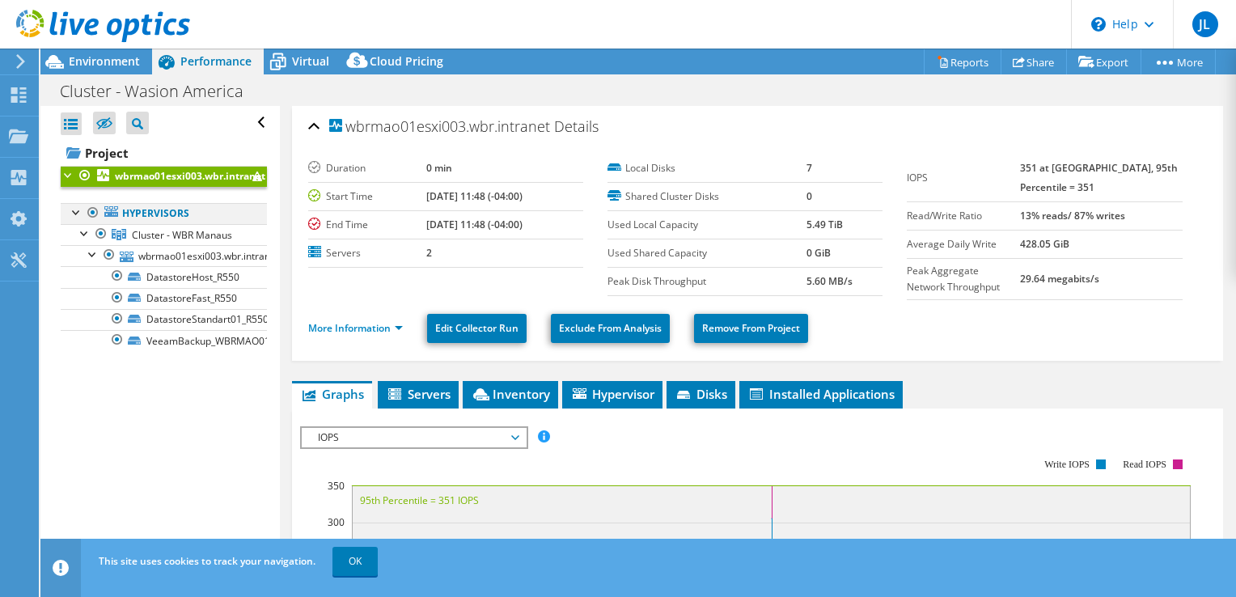
click at [78, 205] on div at bounding box center [77, 211] width 16 height 16
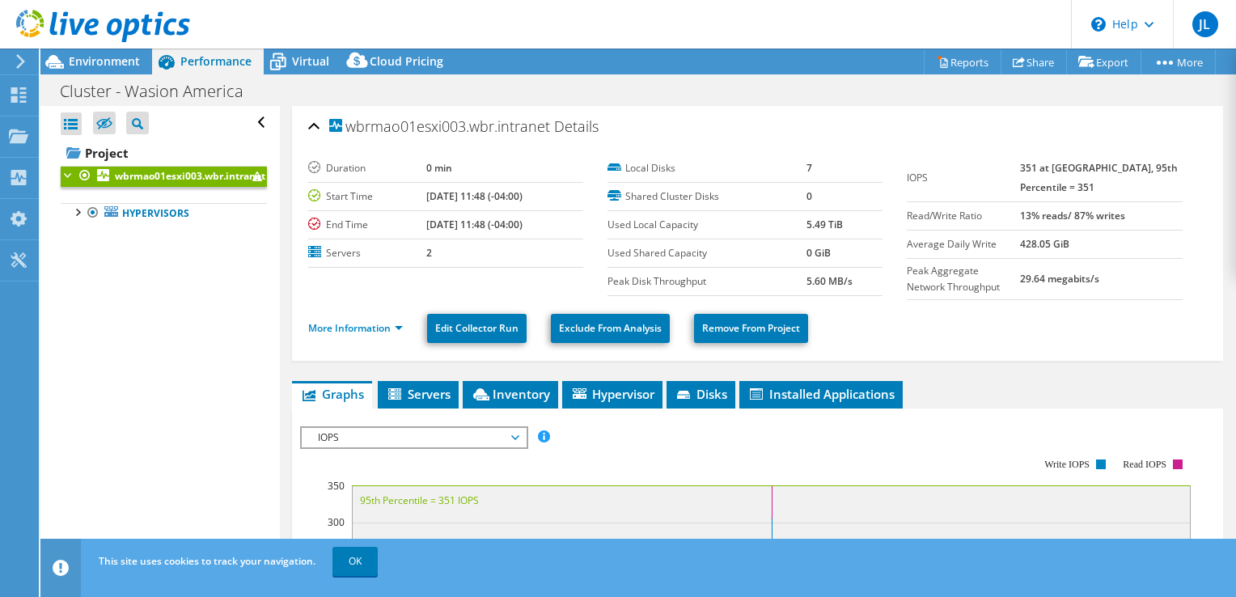
click at [69, 172] on div at bounding box center [69, 174] width 16 height 16
click at [99, 125] on icon at bounding box center [104, 124] width 16 height 12
click at [0, 0] on input "checkbox" at bounding box center [0, 0] width 0 height 0
click at [107, 129] on icon at bounding box center [104, 123] width 16 height 12
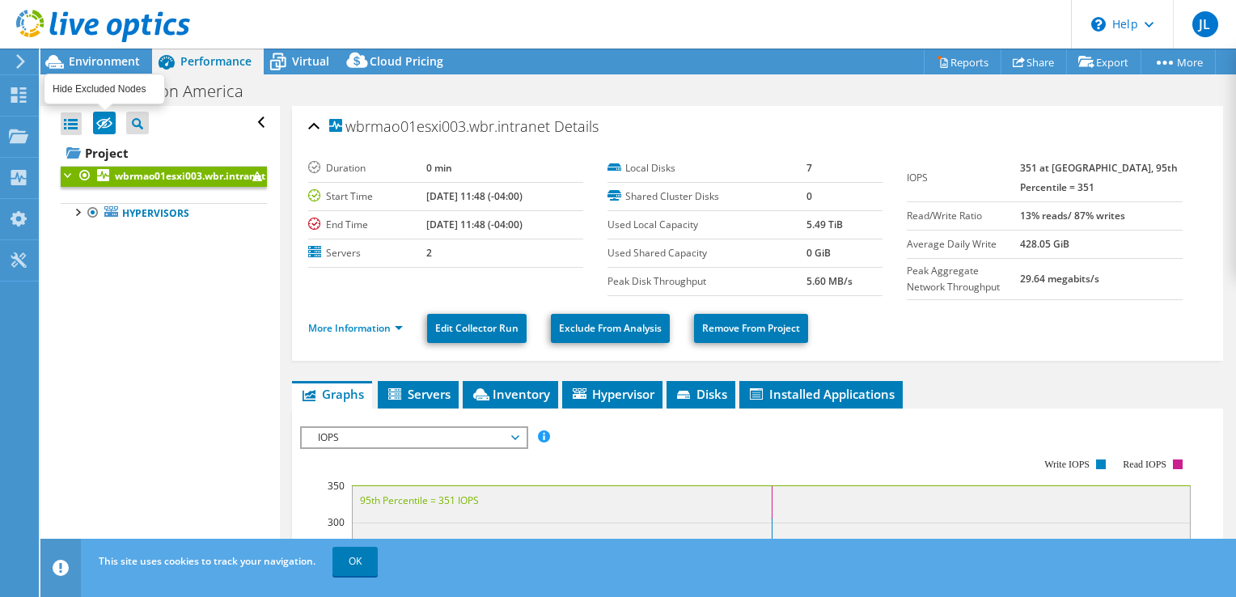
click at [0, 0] on input "checkbox" at bounding box center [0, 0] width 0 height 0
click at [104, 128] on icon at bounding box center [104, 124] width 16 height 12
click at [0, 0] on input "checkbox" at bounding box center [0, 0] width 0 height 0
click at [104, 128] on icon at bounding box center [104, 124] width 16 height 12
click at [0, 0] on input "checkbox" at bounding box center [0, 0] width 0 height 0
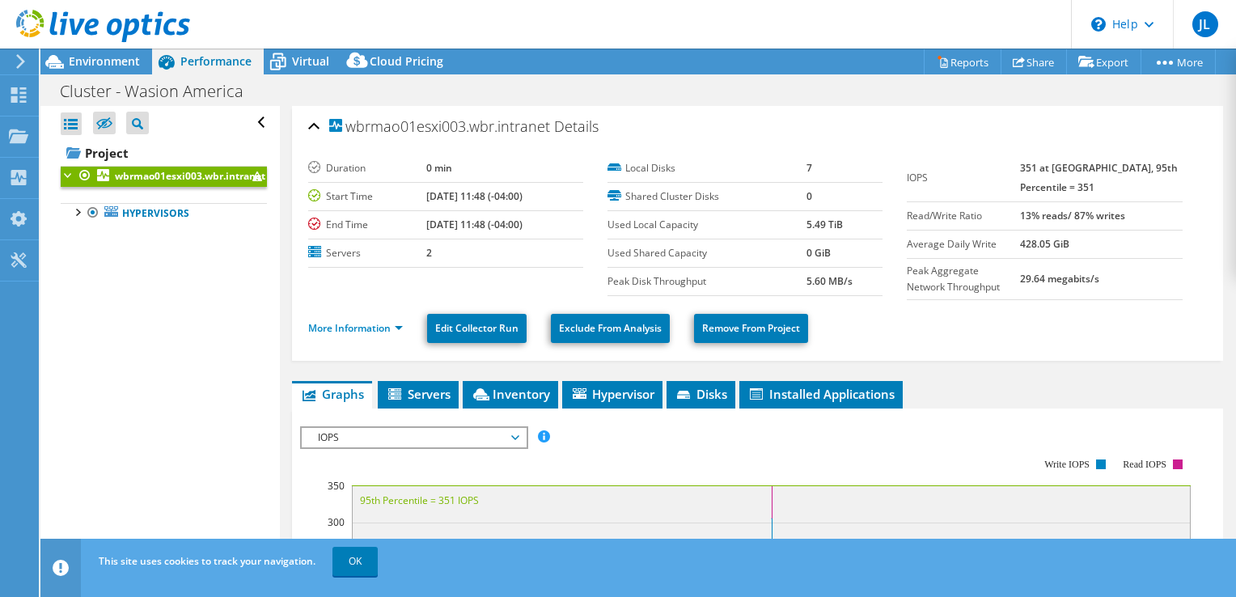
click at [65, 180] on div at bounding box center [69, 174] width 16 height 16
click at [74, 176] on div at bounding box center [69, 174] width 16 height 16
click at [78, 206] on div at bounding box center [77, 211] width 16 height 16
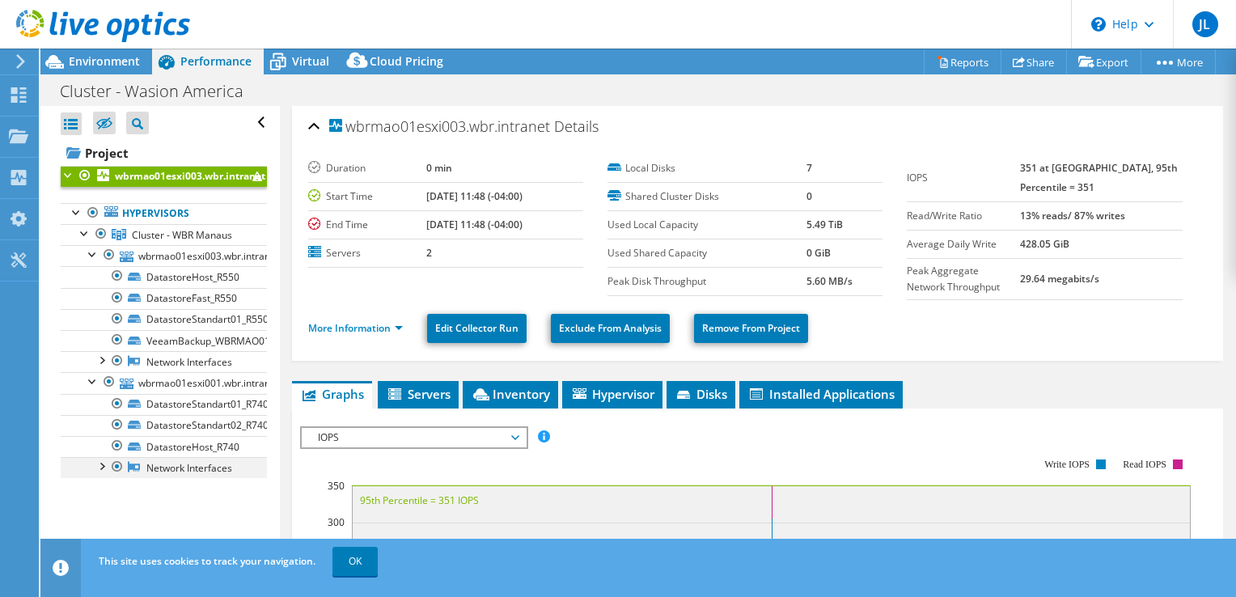
click at [103, 465] on div at bounding box center [101, 465] width 16 height 16
click at [101, 360] on div at bounding box center [101, 359] width 16 height 16
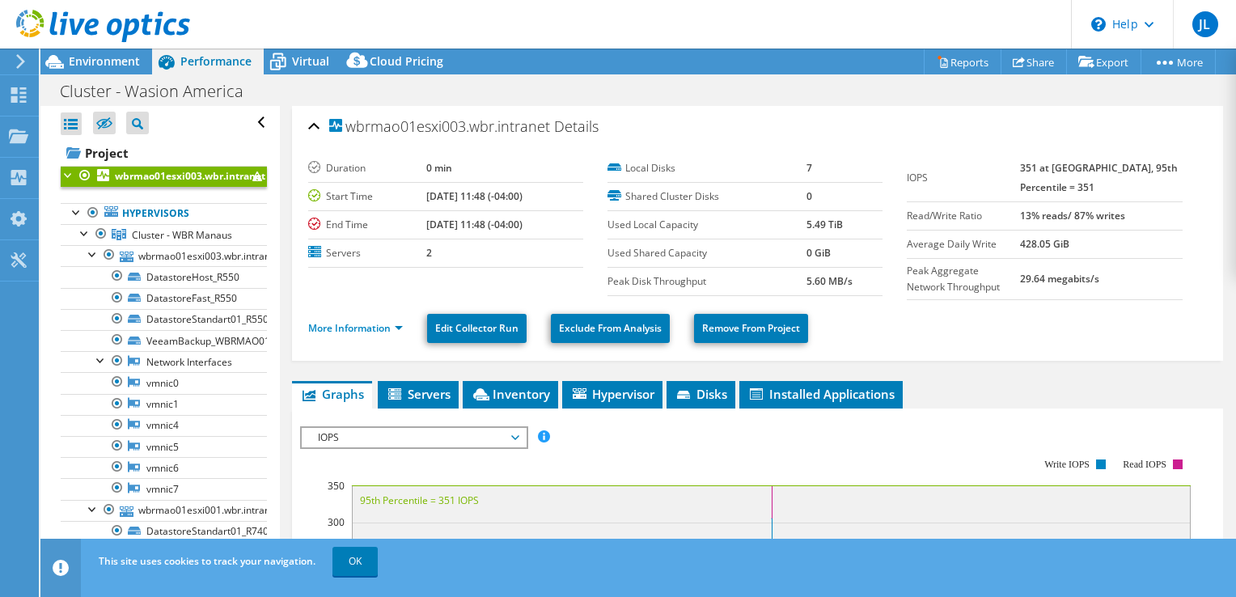
click at [68, 170] on div at bounding box center [69, 174] width 16 height 16
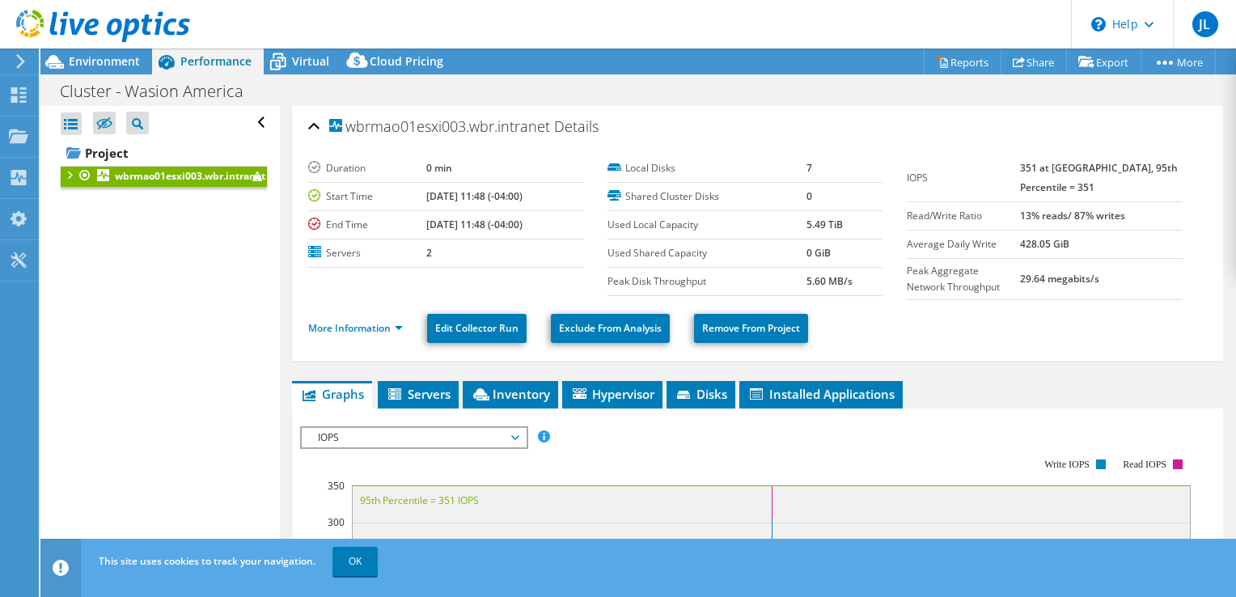
click at [252, 178] on span at bounding box center [257, 176] width 10 height 10
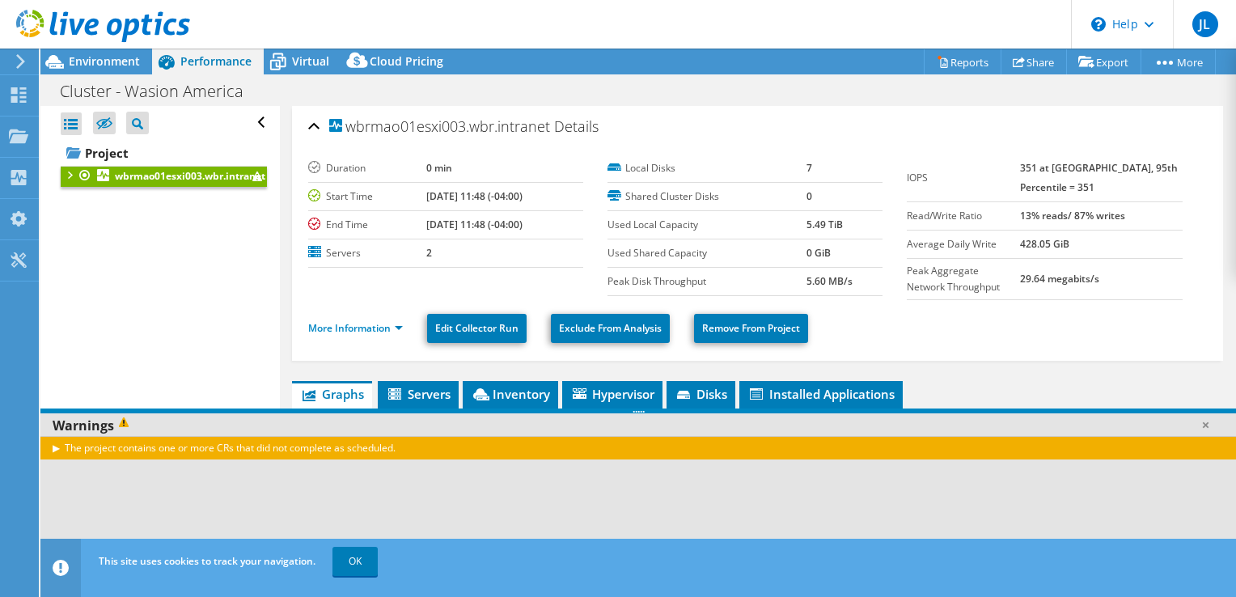
click at [118, 455] on div "The project contains one or more CRs that did not complete as scheduled." at bounding box center [637, 447] width 1195 height 23
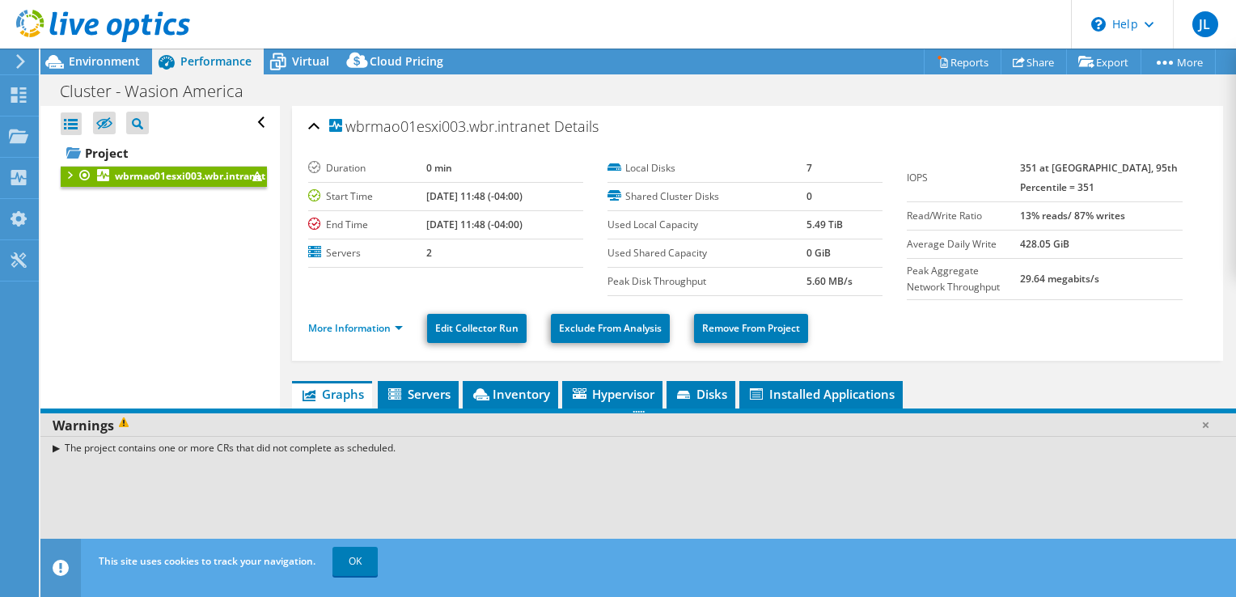
click at [58, 451] on div "The project contains one or more CRs that did not complete as scheduled." at bounding box center [637, 447] width 1195 height 23
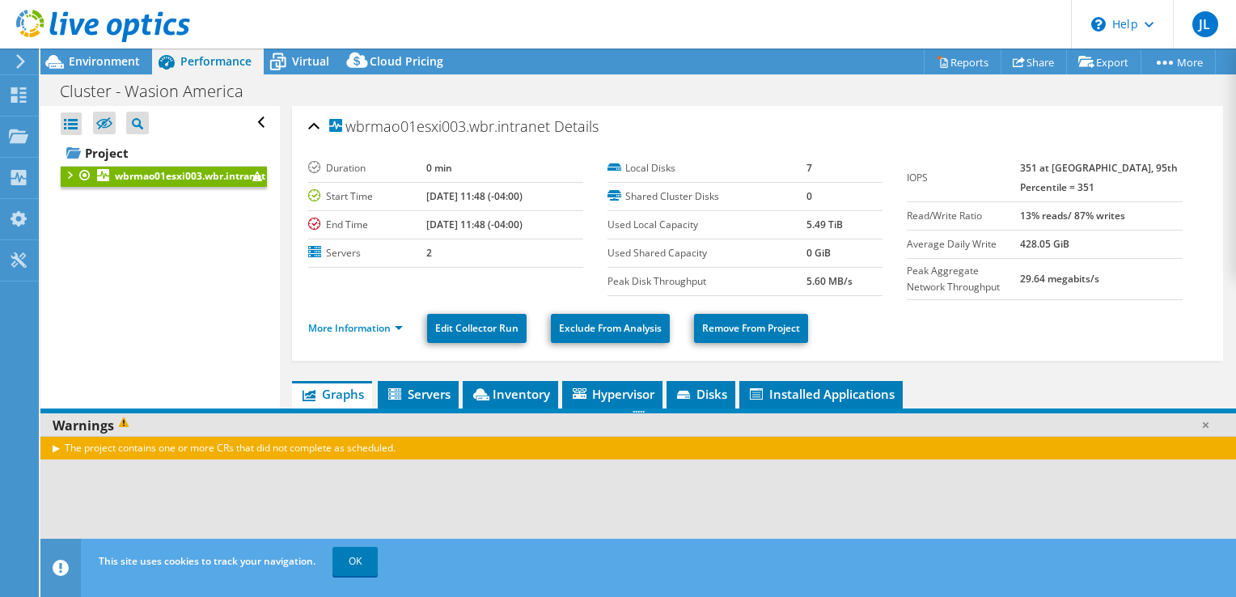
click at [67, 445] on div "The project contains one or more CRs that did not complete as scheduled." at bounding box center [637, 447] width 1195 height 23
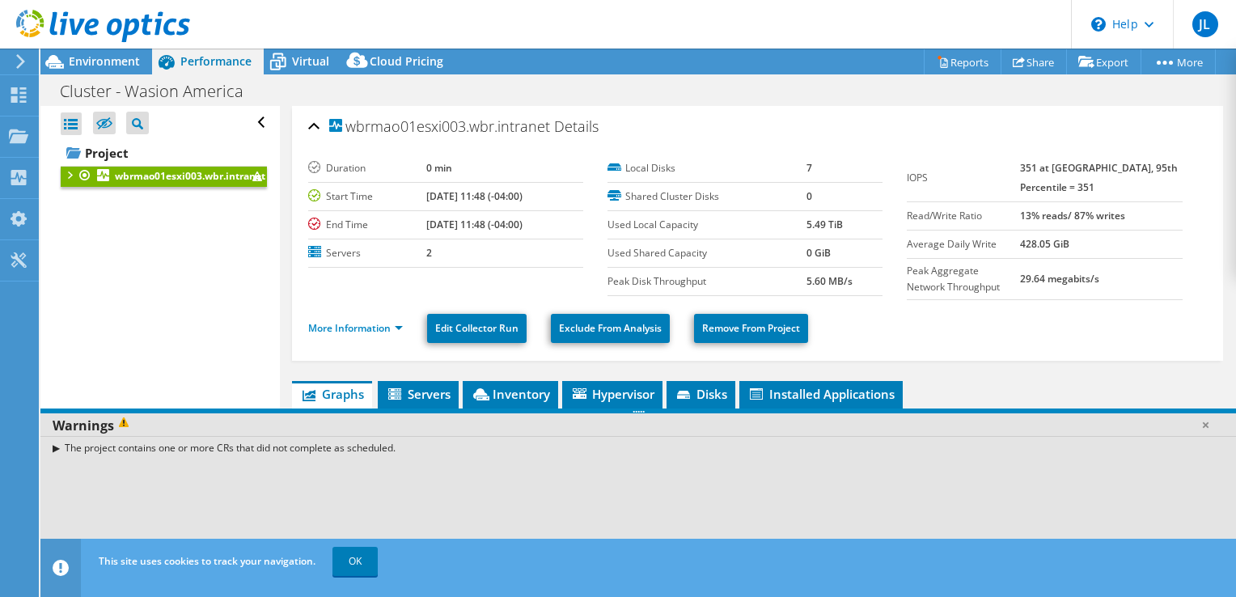
click at [61, 448] on div "The project contains one or more CRs that did not complete as scheduled." at bounding box center [637, 447] width 1195 height 23
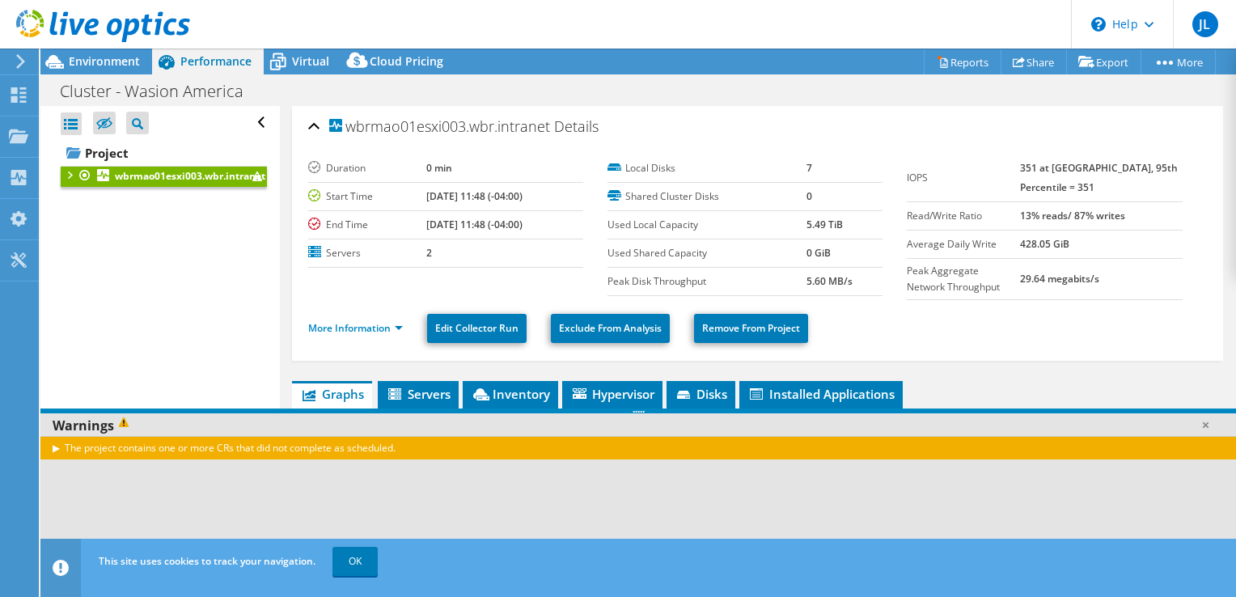
click at [73, 445] on div "The project contains one or more CRs that did not complete as scheduled." at bounding box center [637, 447] width 1195 height 23
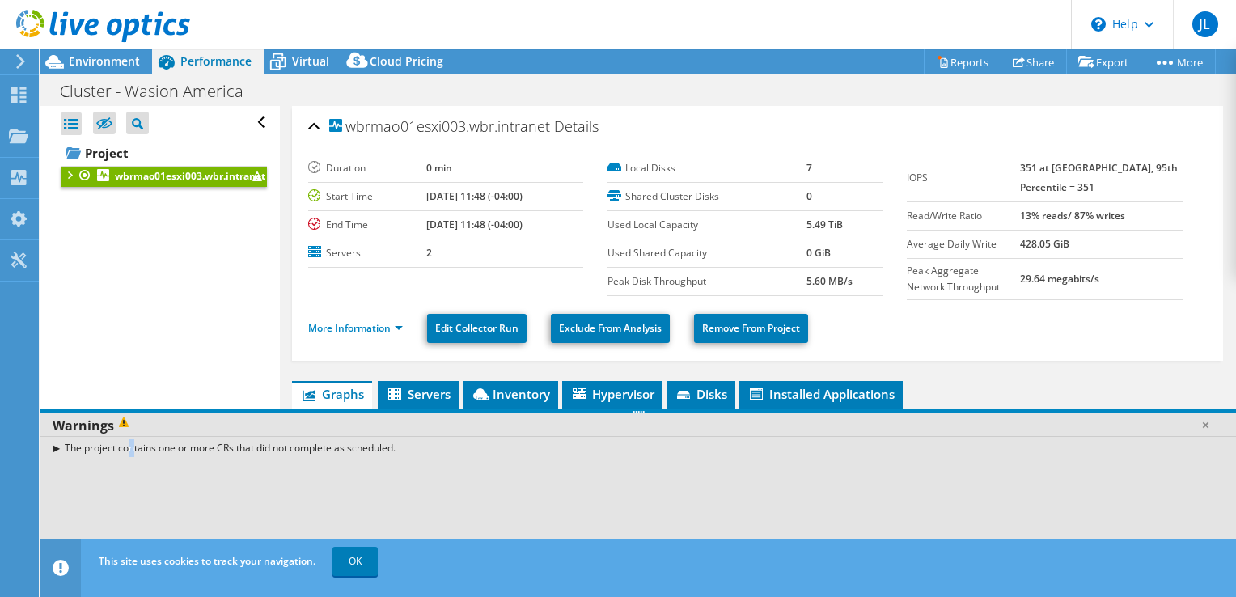
drag, startPoint x: 73, startPoint y: 445, endPoint x: 135, endPoint y: 361, distance: 104.7
click at [74, 445] on div "The project contains one or more CRs that did not complete as scheduled." at bounding box center [637, 447] width 1195 height 23
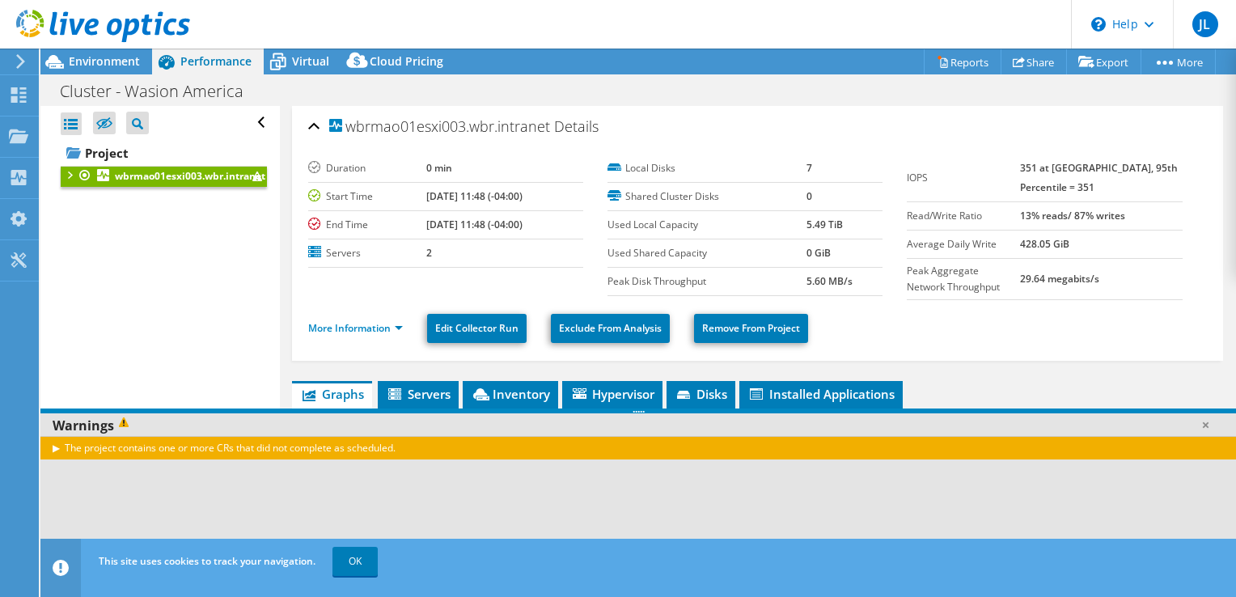
click at [207, 136] on div "Open All Close All Hide Excluded Nodes Project Tree Filter" at bounding box center [164, 123] width 206 height 34
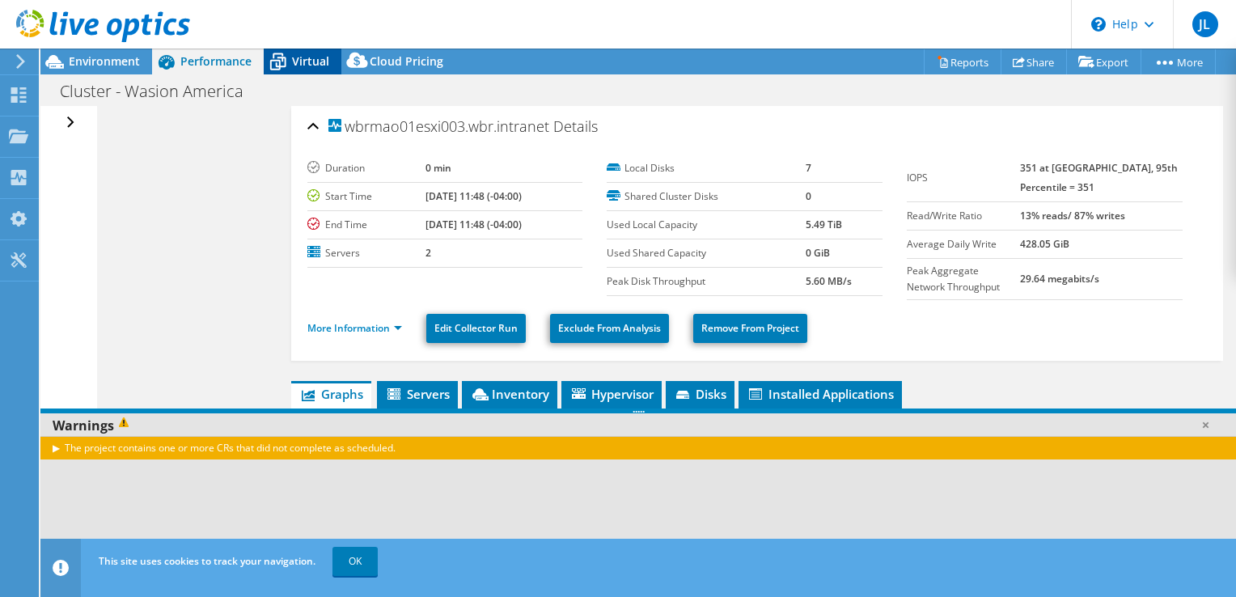
click at [293, 66] on span "Virtual" at bounding box center [310, 60] width 37 height 15
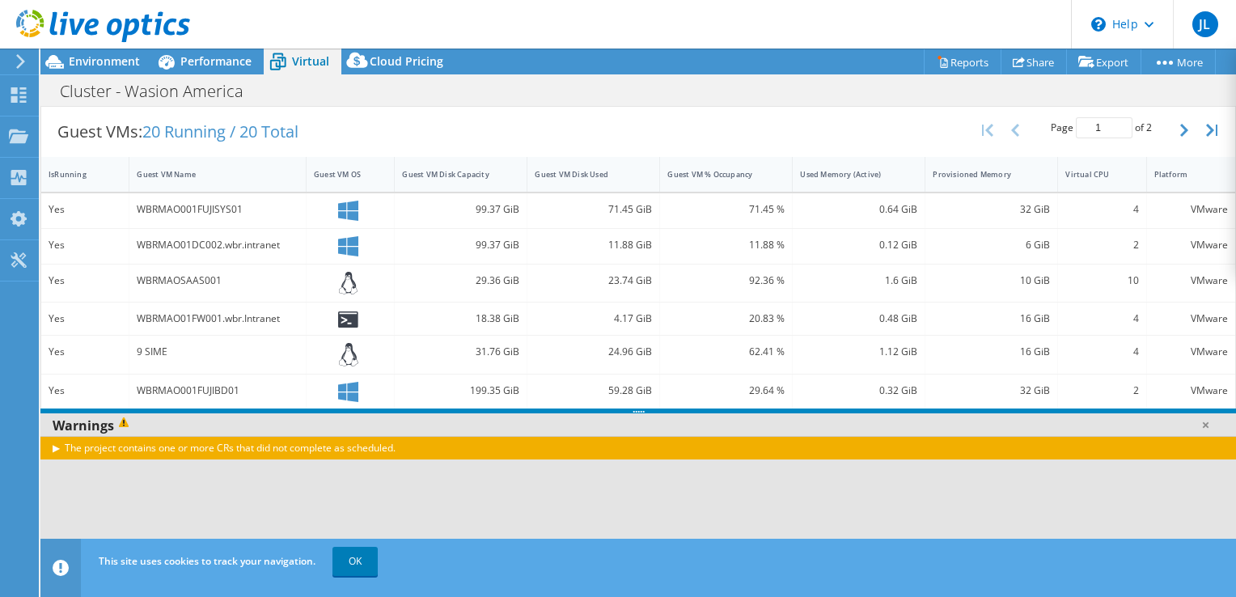
scroll to position [404, 0]
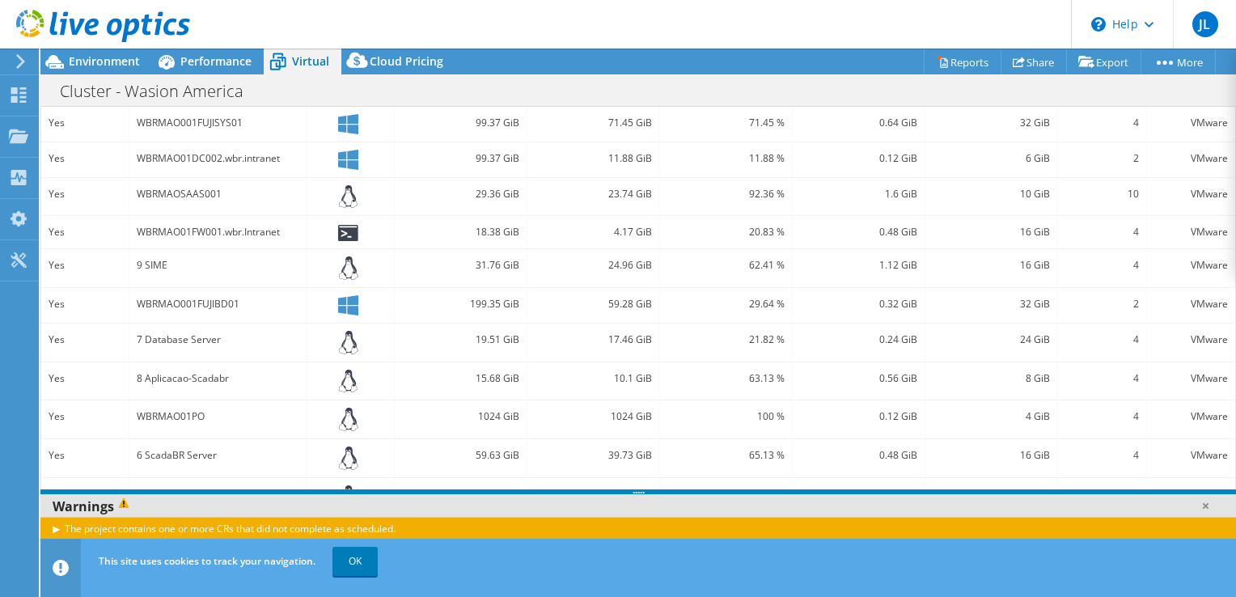
drag, startPoint x: 637, startPoint y: 413, endPoint x: 641, endPoint y: 510, distance: 97.1
click at [641, 510] on div "Warnings The project contains one or more CRs that did not complete as schedule…" at bounding box center [637, 529] width 1195 height 81
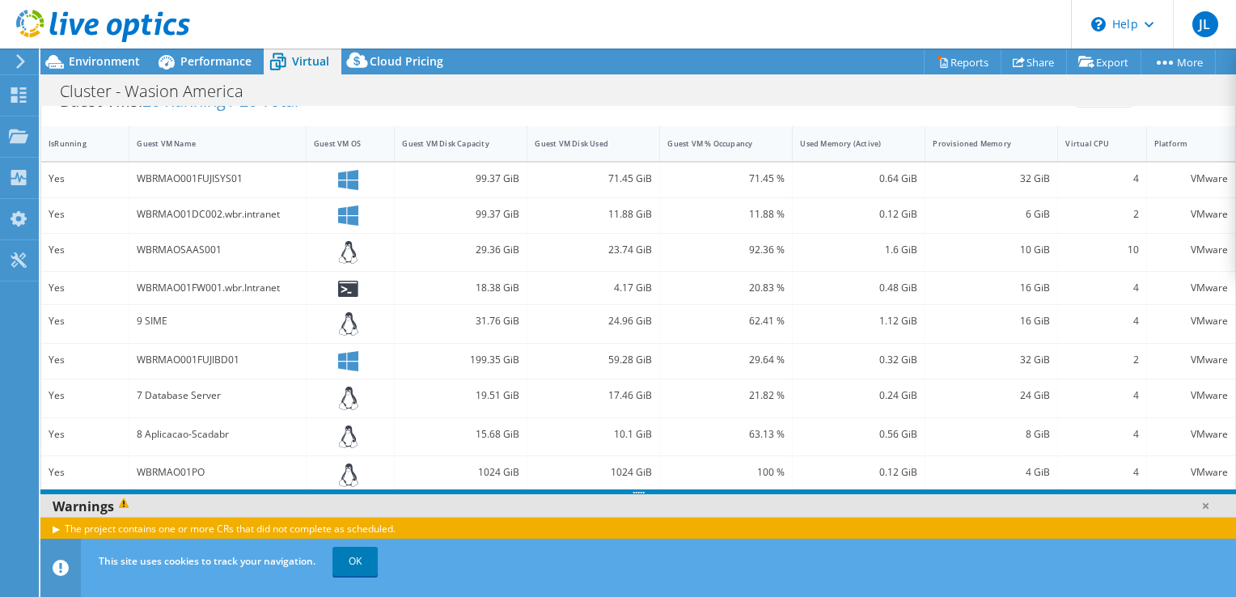
scroll to position [323, 0]
